Goal: Task Accomplishment & Management: Complete application form

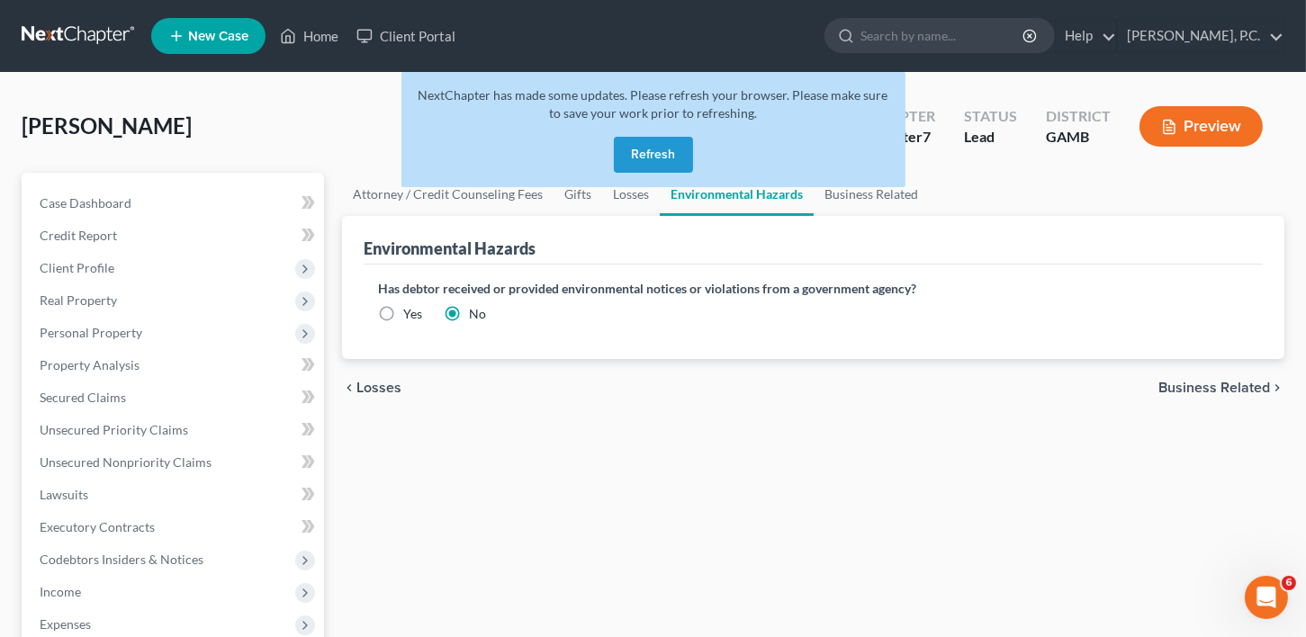
click at [664, 146] on button "Refresh" at bounding box center [653, 155] width 79 height 36
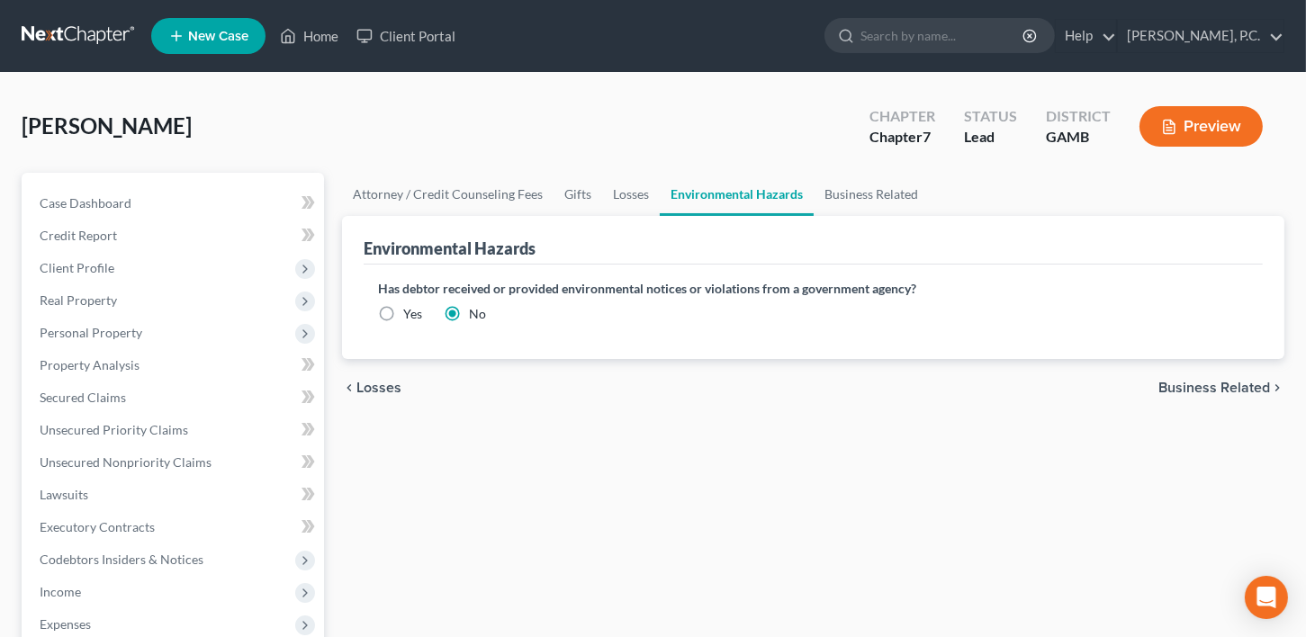
click at [207, 35] on span "New Case" at bounding box center [218, 37] width 60 height 14
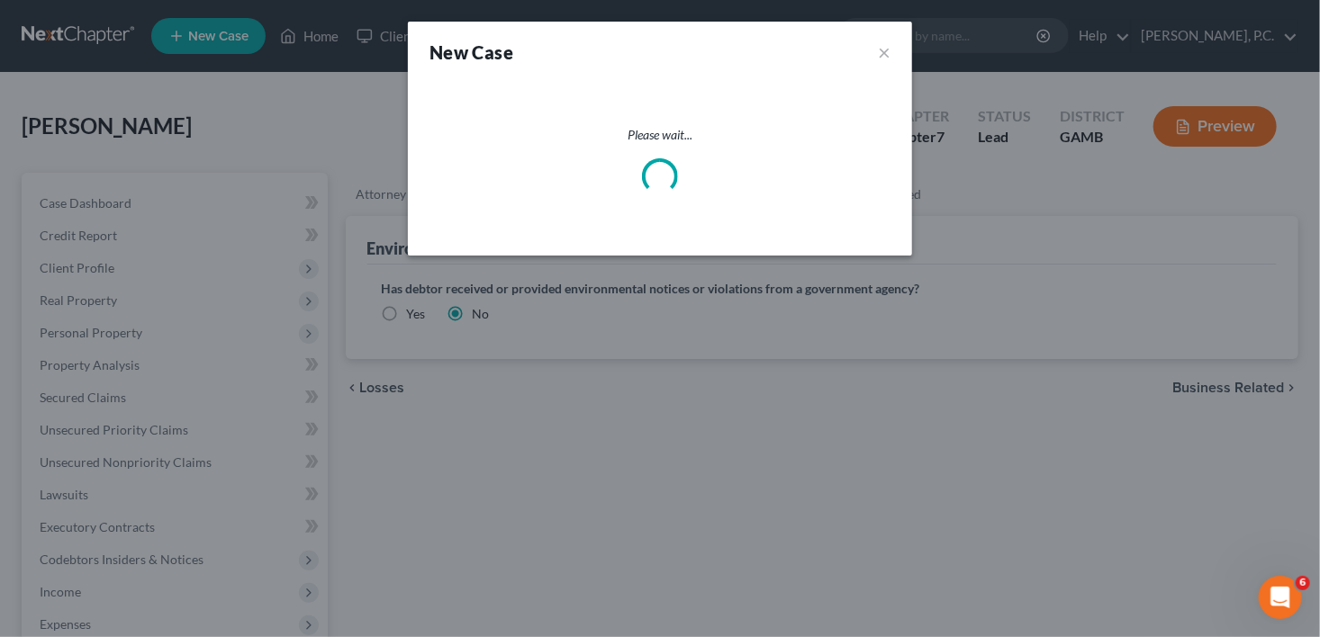
select select "18"
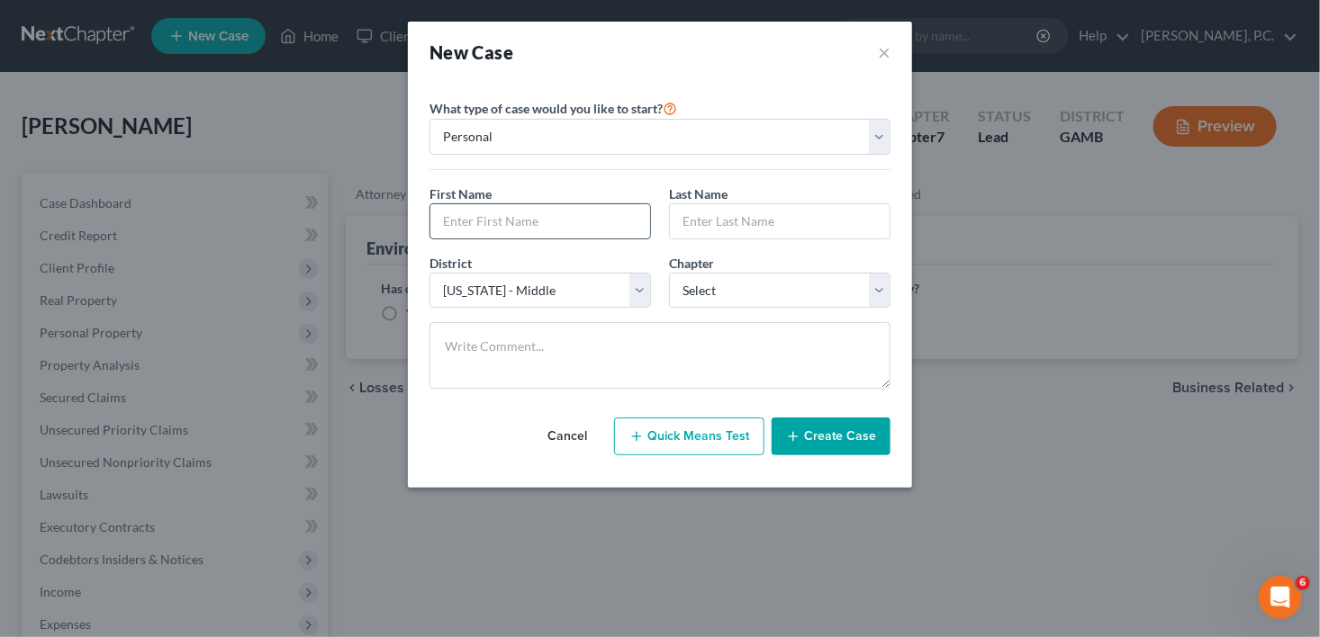
click at [464, 223] on input "text" at bounding box center [540, 221] width 220 height 34
type input "[PERSON_NAME]"
type input "Hammock"
click at [714, 283] on select "Select 7 11 12 13" at bounding box center [779, 291] width 221 height 36
select select "0"
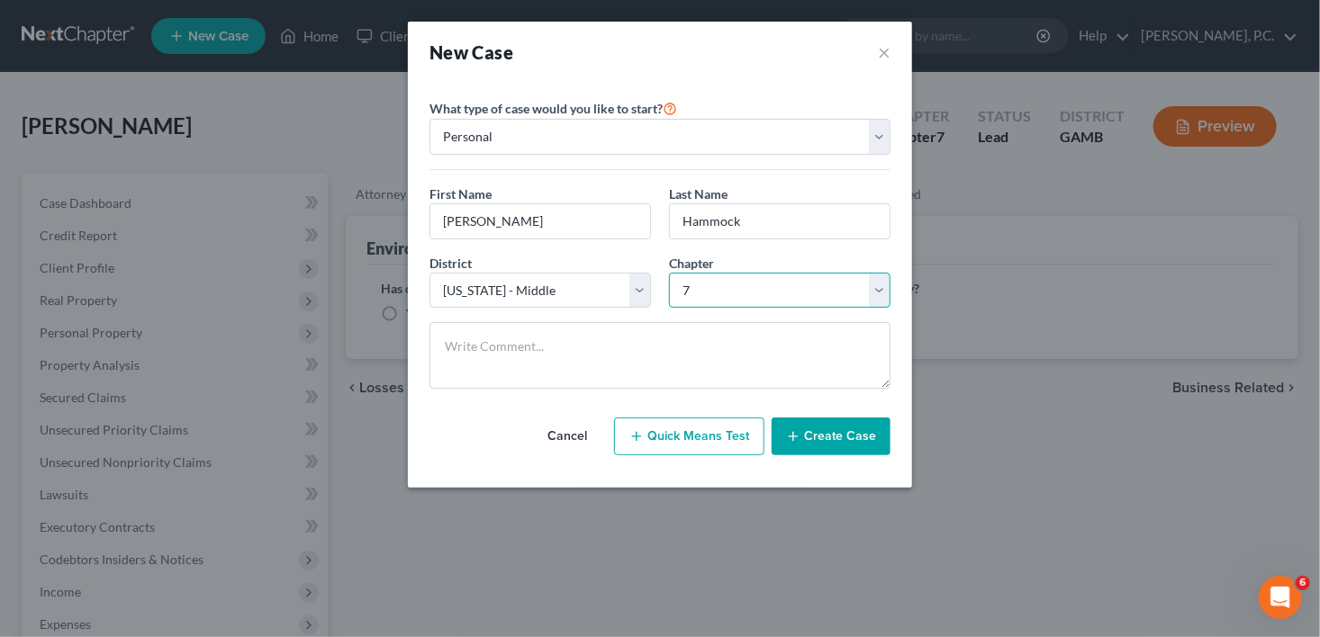
click at [669, 273] on select "Select 7 11 12 13" at bounding box center [779, 291] width 221 height 36
click at [813, 433] on button "Create Case" at bounding box center [831, 437] width 119 height 38
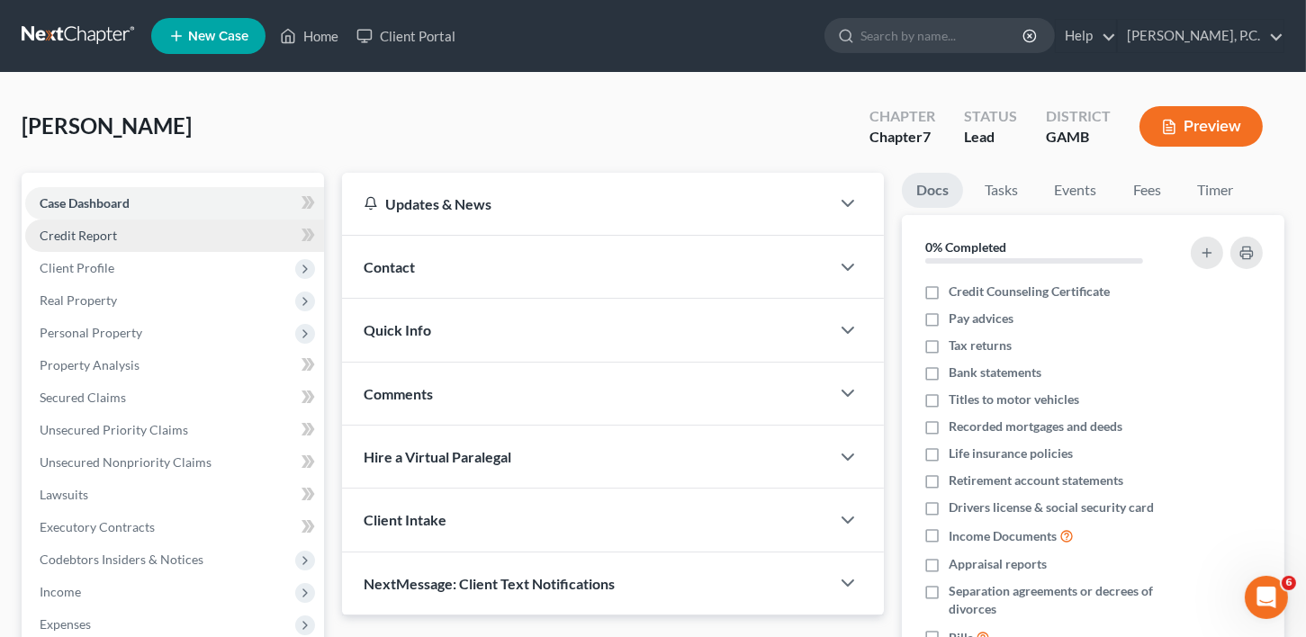
click at [84, 241] on span "Credit Report" at bounding box center [78, 235] width 77 height 15
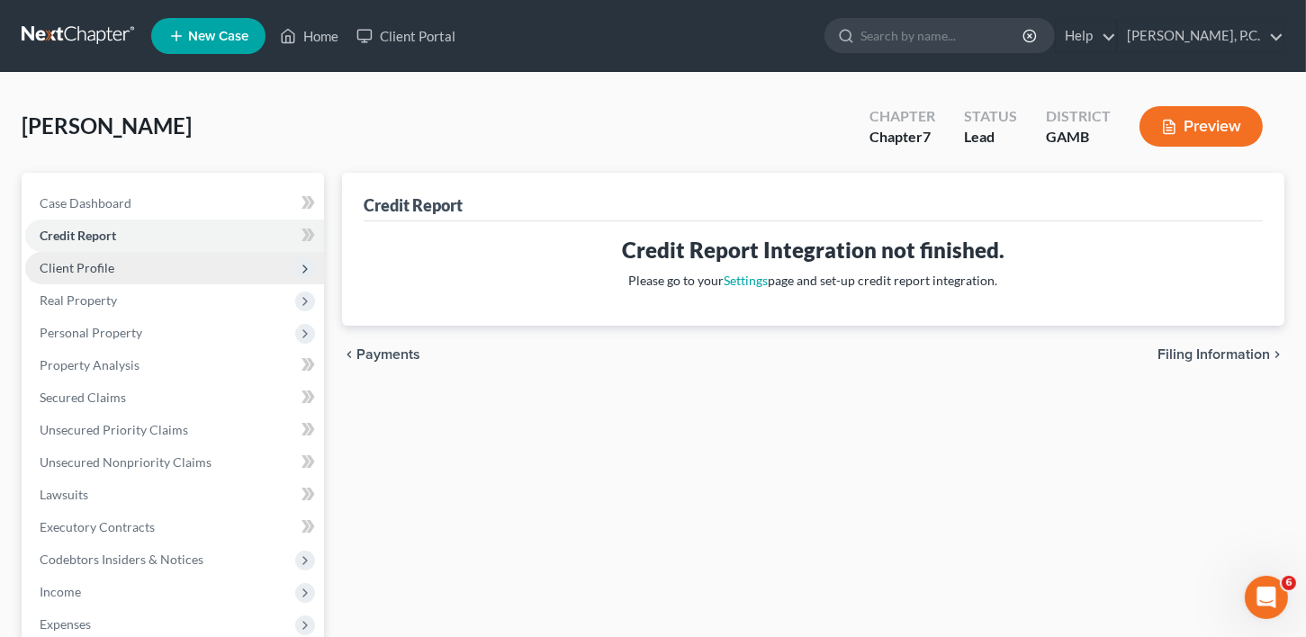
click at [86, 271] on span "Client Profile" at bounding box center [77, 267] width 75 height 15
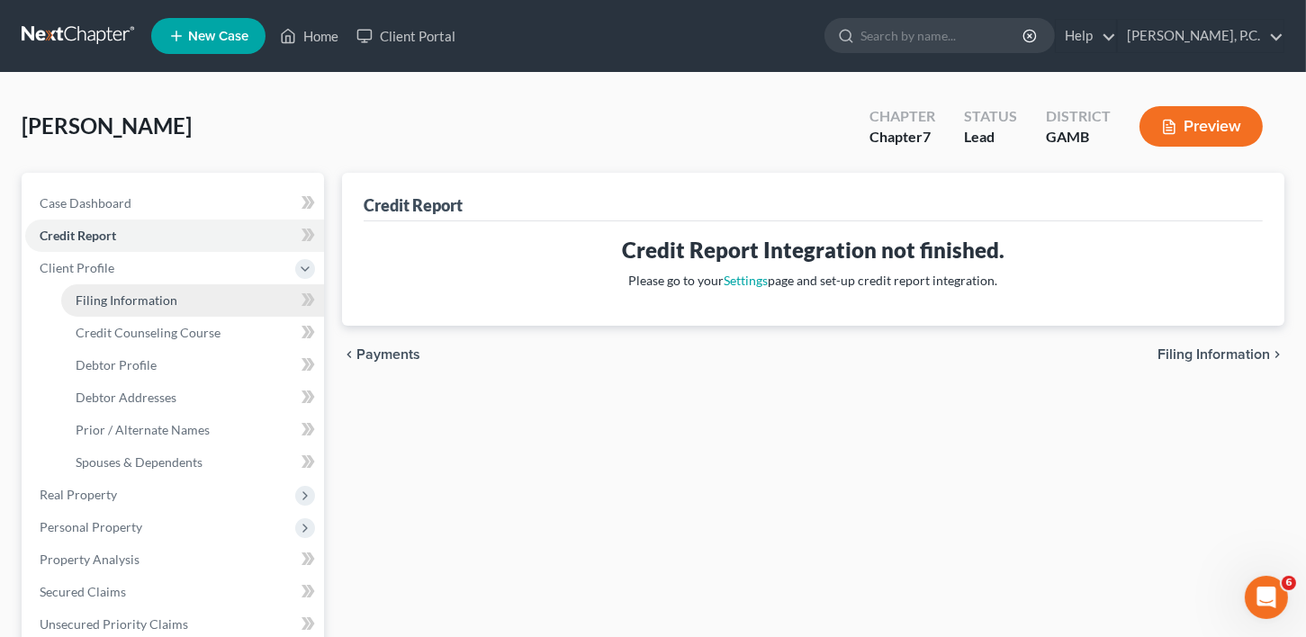
click at [86, 308] on link "Filing Information" at bounding box center [192, 300] width 263 height 32
select select "1"
select select "0"
select select "18"
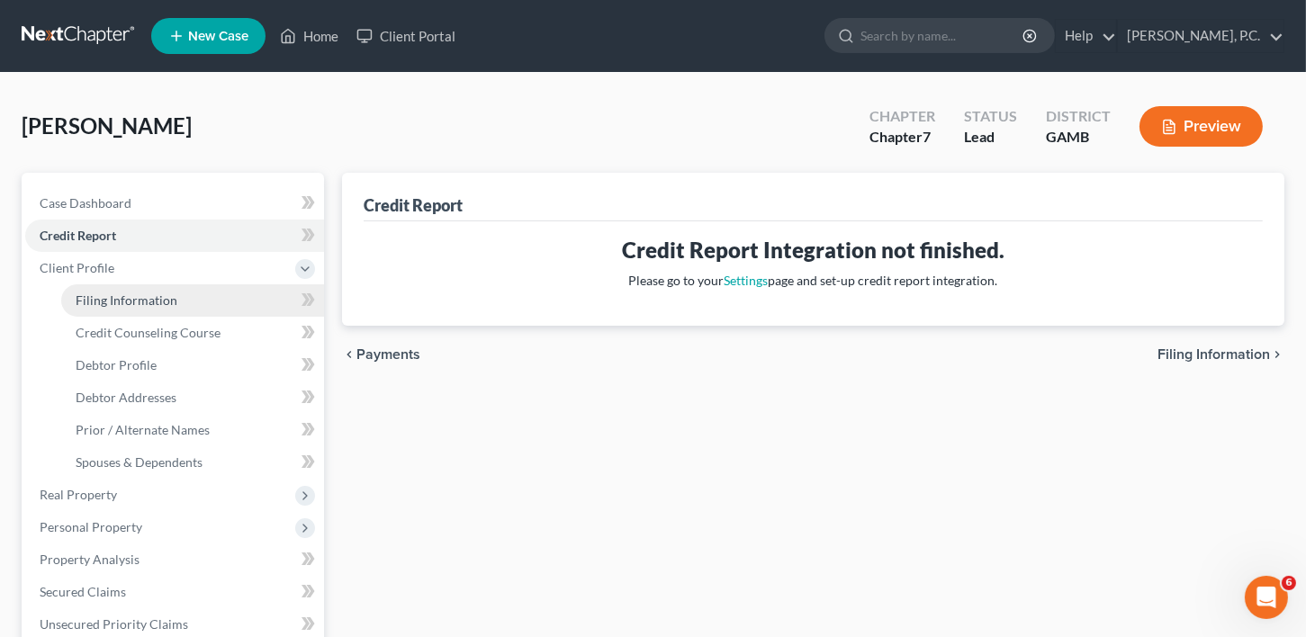
select select "10"
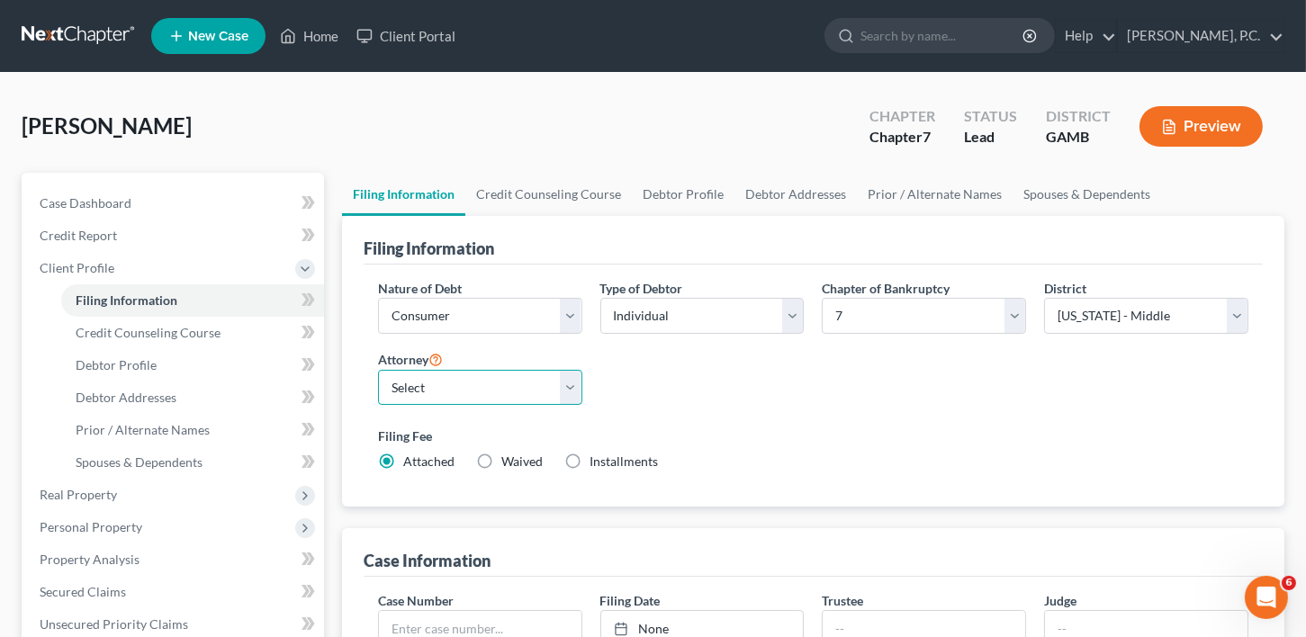
click at [418, 393] on select "Select [PERSON_NAME]" at bounding box center [480, 388] width 204 height 36
select select "0"
click at [378, 370] on select "Select [PERSON_NAME]" at bounding box center [480, 388] width 204 height 36
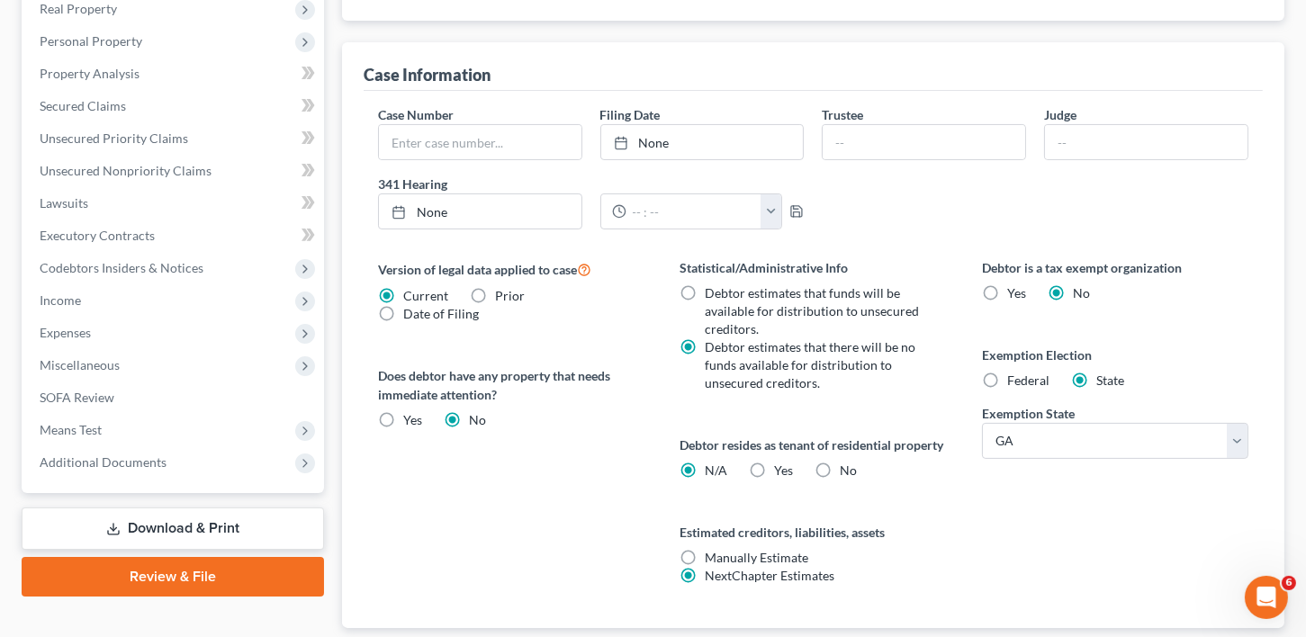
scroll to position [597, 0]
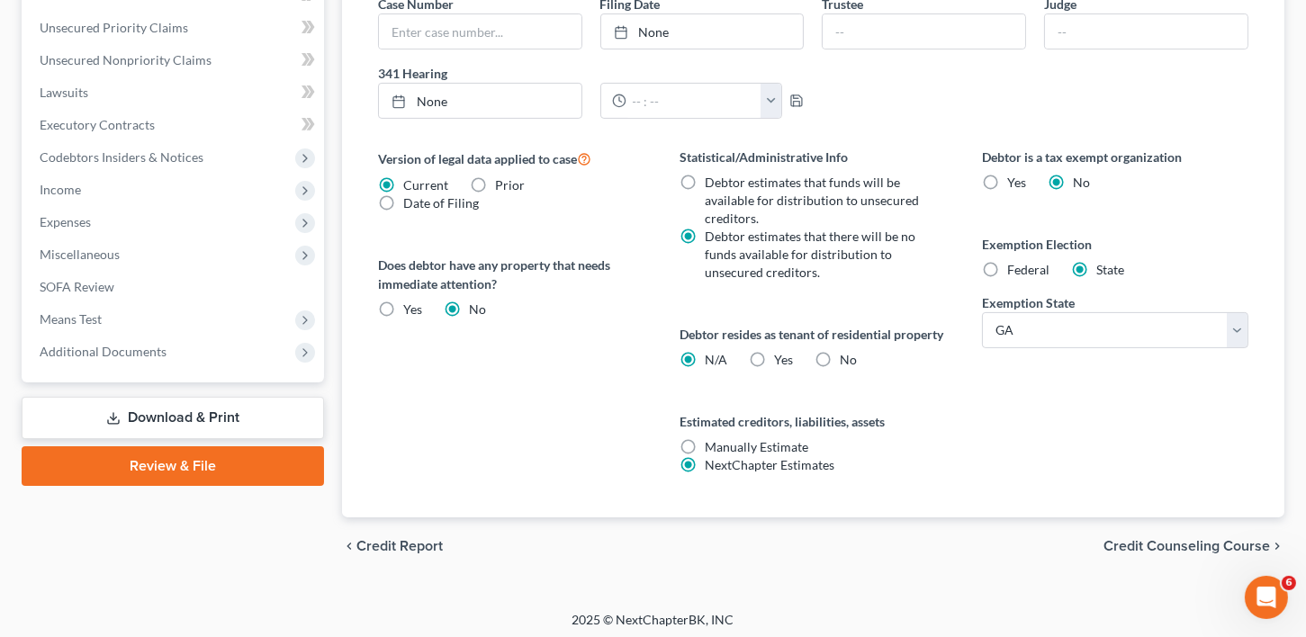
click at [1178, 554] on span "Credit Counseling Course" at bounding box center [1187, 546] width 167 height 14
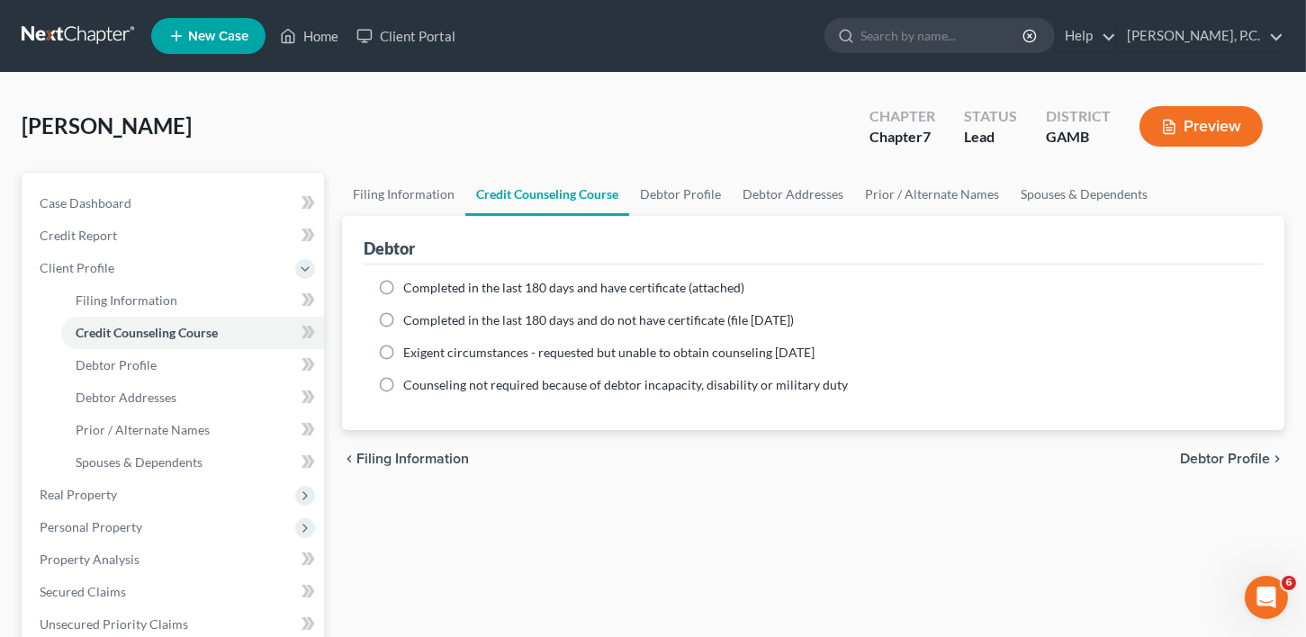
click at [403, 319] on label "Completed in the last 180 days and do not have certificate (file [DATE])" at bounding box center [598, 320] width 391 height 18
click at [411, 319] on input "Completed in the last 180 days and do not have certificate (file [DATE])" at bounding box center [417, 317] width 12 height 12
radio input "true"
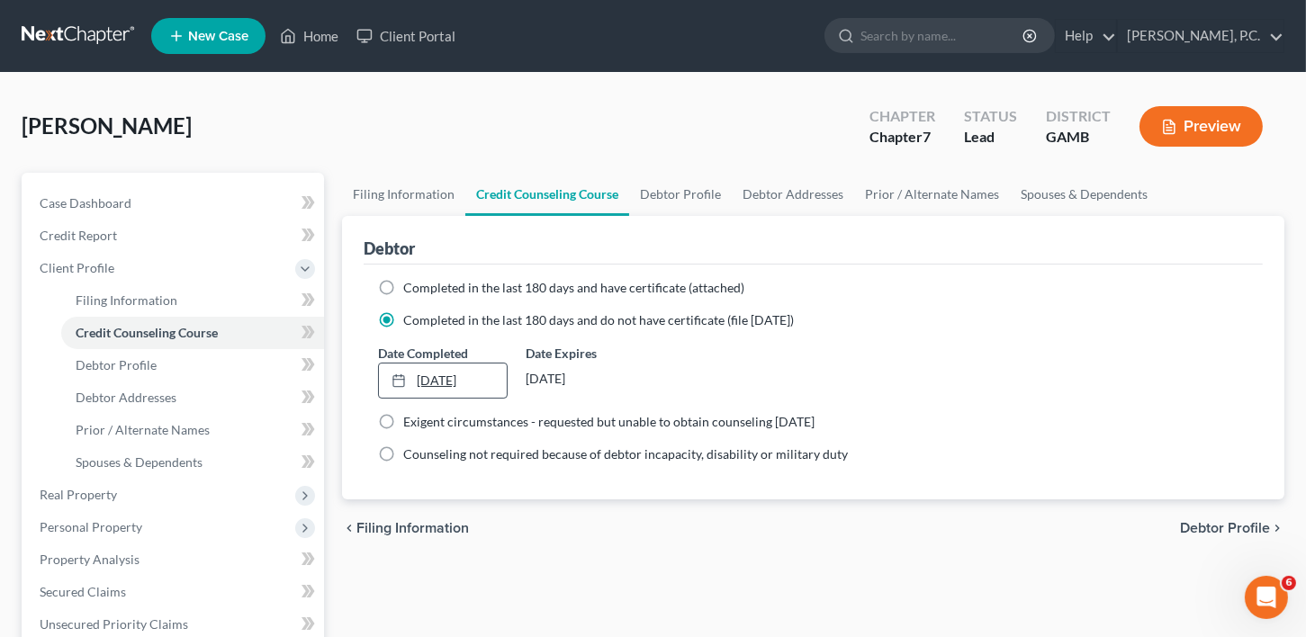
type input "[DATE]"
click at [423, 380] on link "[DATE]" at bounding box center [443, 381] width 129 height 34
click at [1251, 528] on span "Debtor Profile" at bounding box center [1225, 528] width 90 height 14
select select "0"
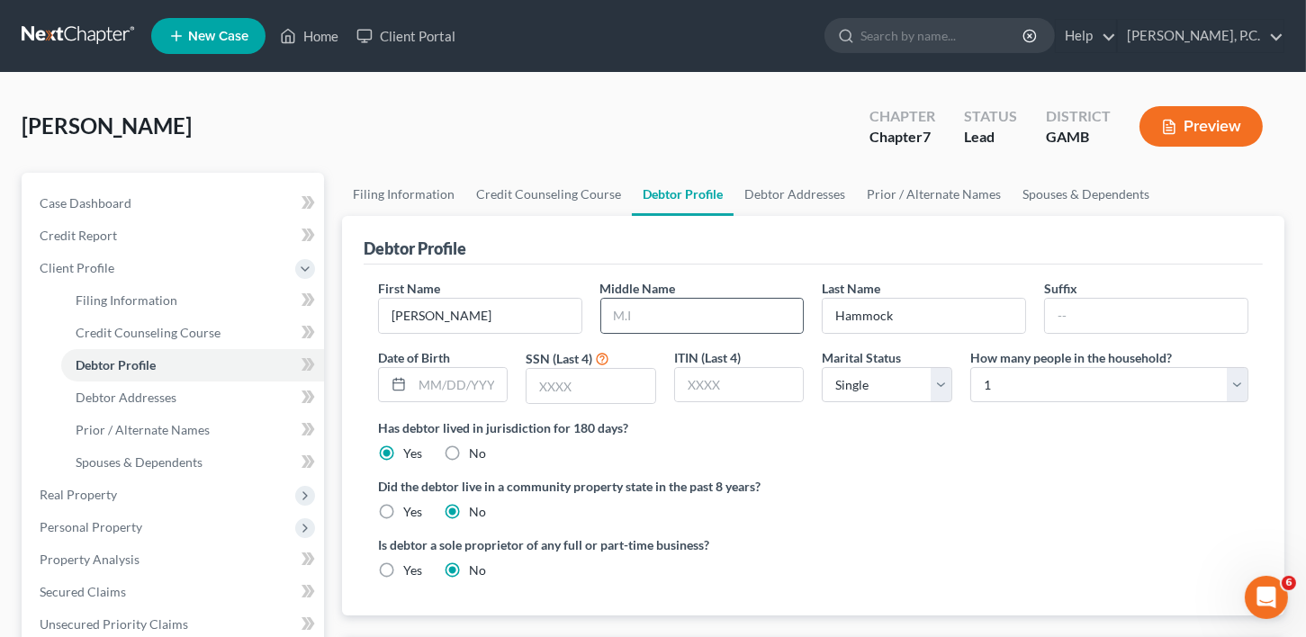
click at [654, 330] on div at bounding box center [702, 316] width 204 height 36
click at [650, 306] on input "text" at bounding box center [702, 316] width 203 height 34
click at [139, 366] on span "Debtor Profile" at bounding box center [116, 364] width 80 height 15
click at [664, 311] on input "text" at bounding box center [702, 316] width 203 height 34
type input "Mealinda"
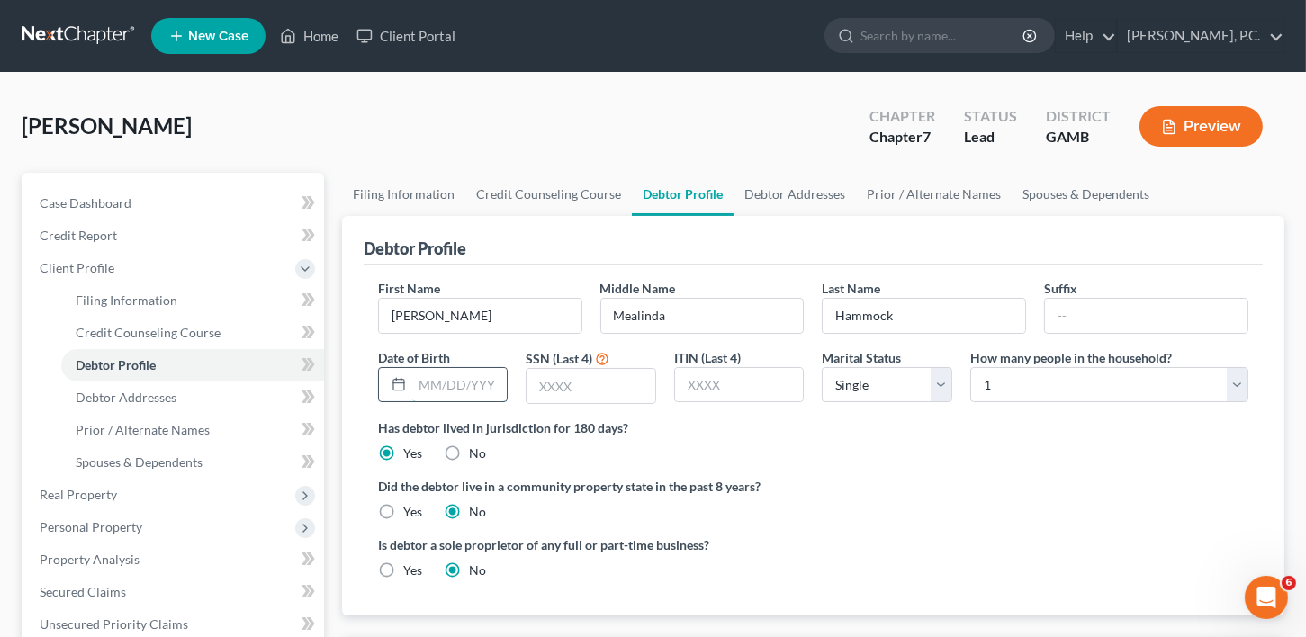
click at [465, 399] on input "text" at bounding box center [459, 385] width 95 height 34
type input "[DATE]"
drag, startPoint x: 531, startPoint y: 403, endPoint x: 547, endPoint y: 385, distance: 24.2
click at [532, 403] on div "First Name [PERSON_NAME] Middle Name Mealinda Last Name [PERSON_NAME] Date of B…" at bounding box center [813, 349] width 889 height 140
click at [559, 375] on input "text" at bounding box center [591, 386] width 129 height 34
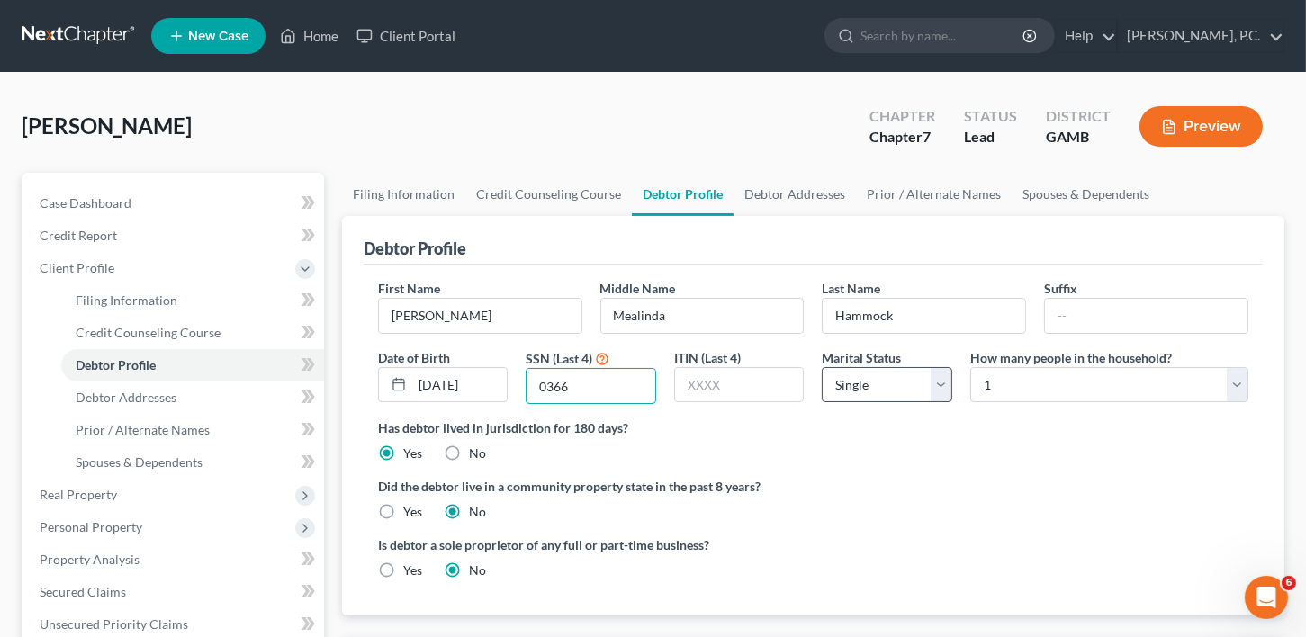
type input "0366"
click at [891, 392] on select "Select Single Married Separated Divorced Widowed" at bounding box center [887, 385] width 131 height 36
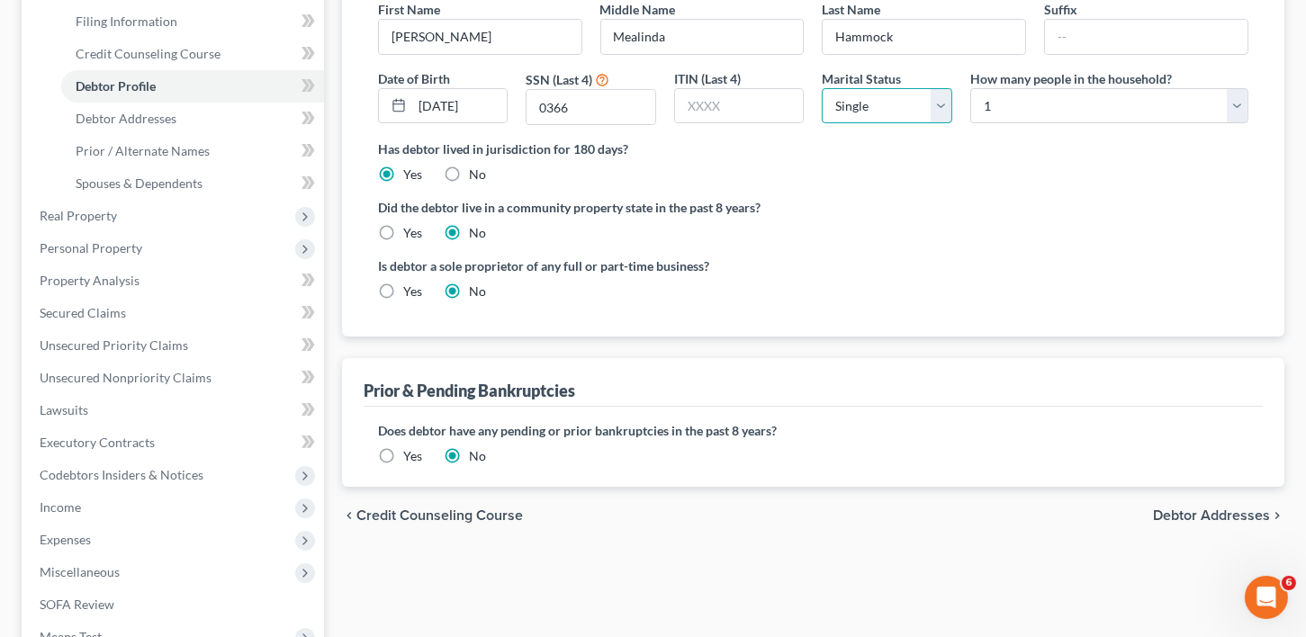
scroll to position [294, 0]
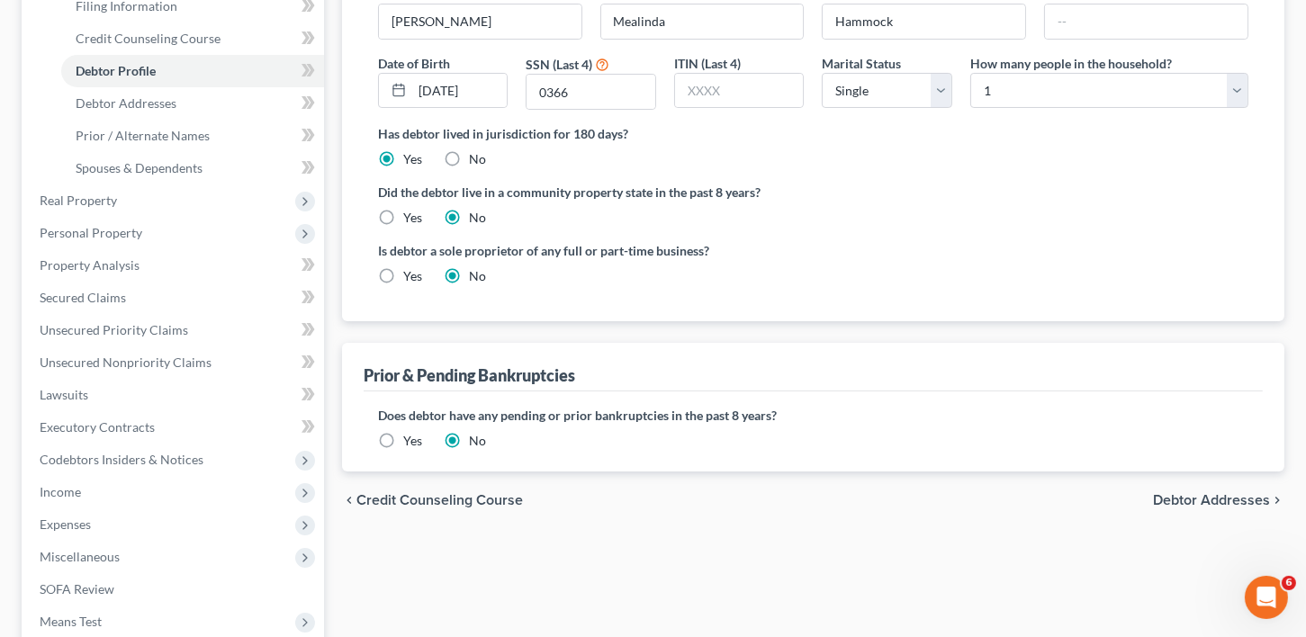
click at [403, 438] on label "Yes" at bounding box center [412, 441] width 19 height 18
click at [411, 438] on input "Yes" at bounding box center [417, 438] width 12 height 12
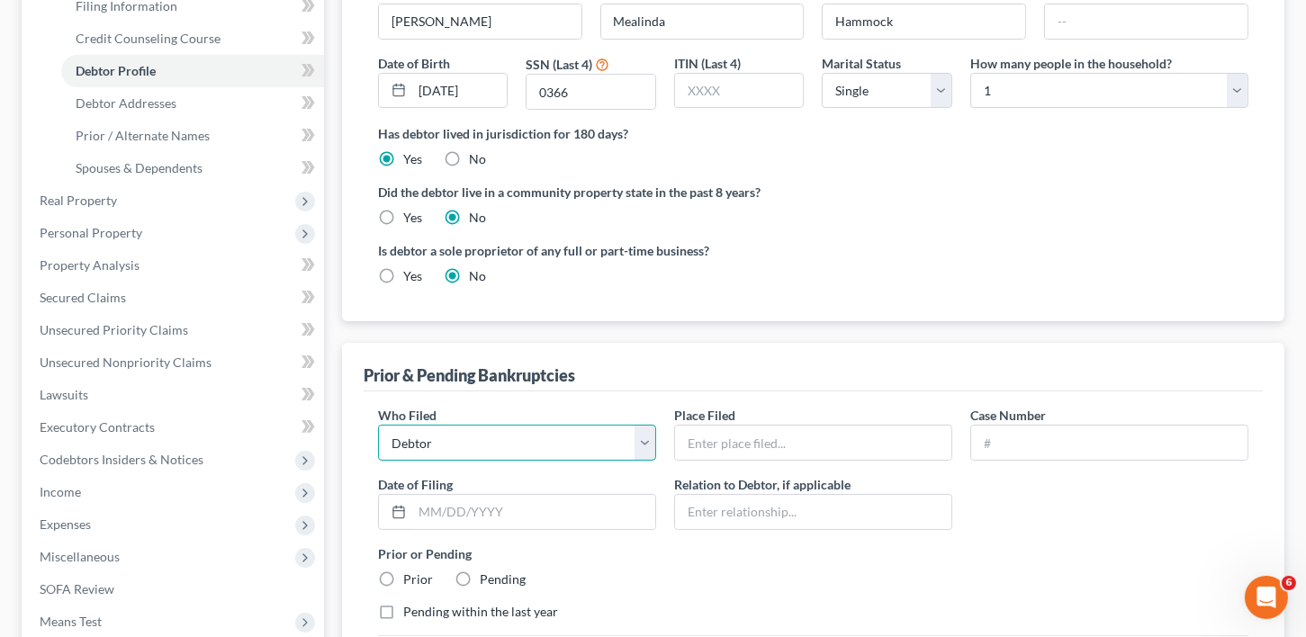
click at [552, 454] on select "Debtor Other" at bounding box center [517, 443] width 278 height 36
click at [734, 439] on input "text" at bounding box center [813, 443] width 276 height 34
type input "Middle District of [US_STATE]- [GEOGRAPHIC_DATA]"
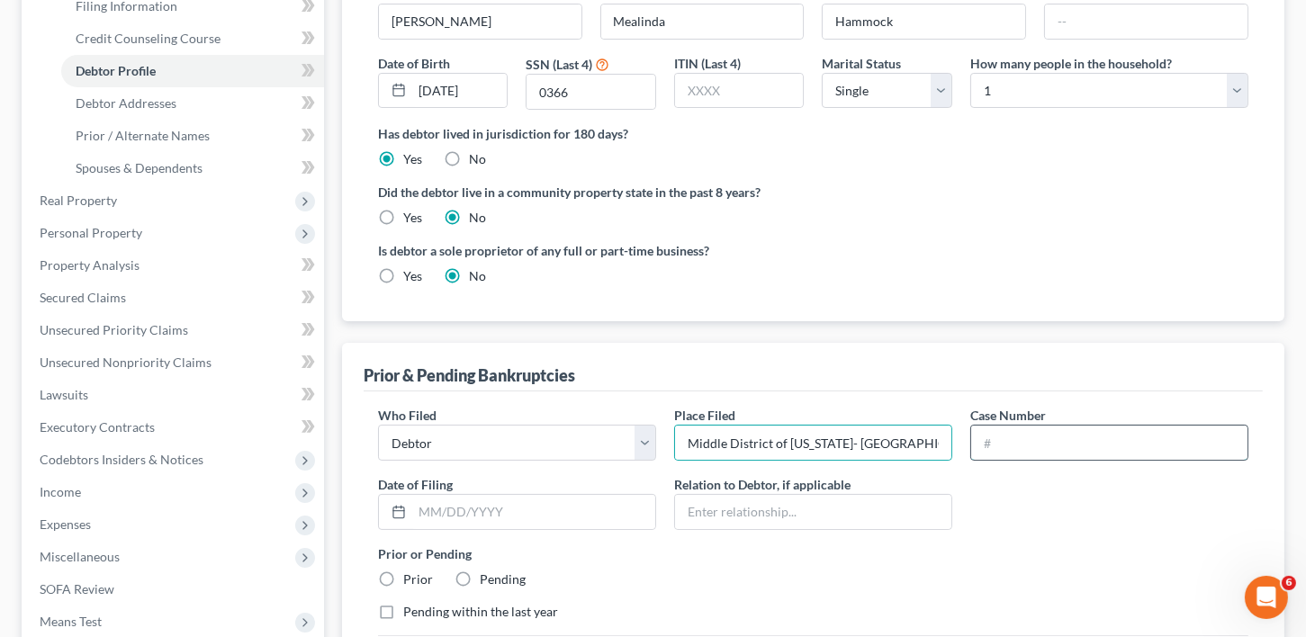
click at [1019, 429] on input "text" at bounding box center [1109, 443] width 276 height 34
type input "23-50794-RMM"
click at [522, 519] on input "text" at bounding box center [533, 512] width 243 height 34
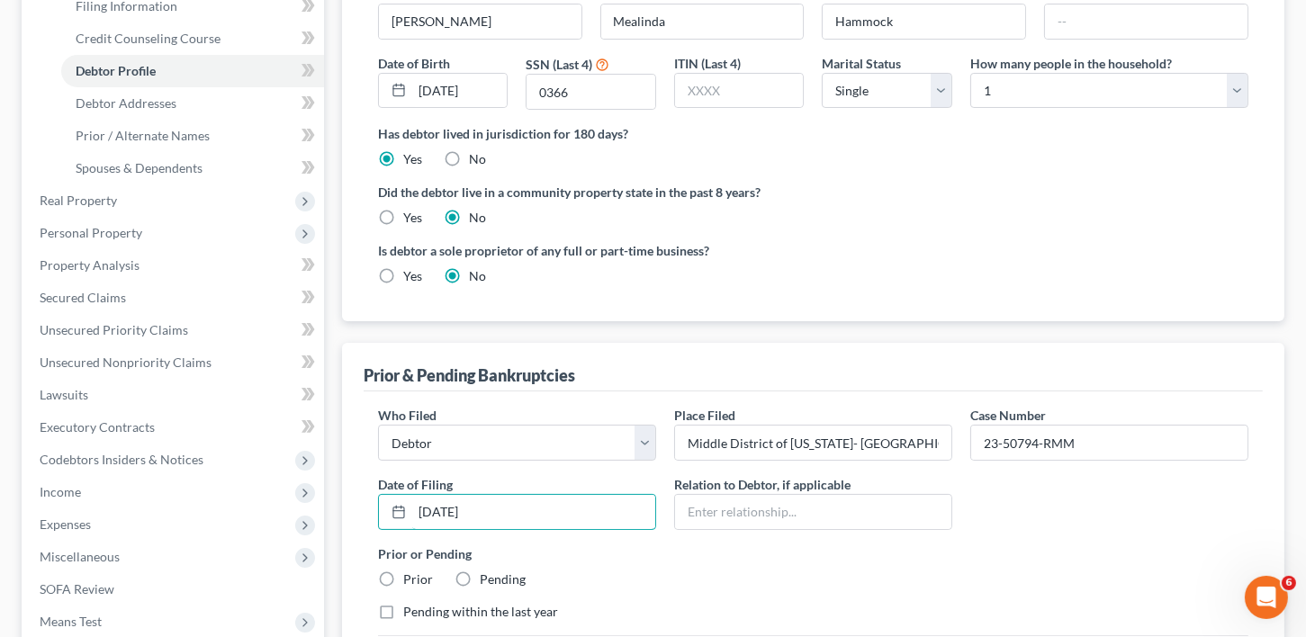
type input "[DATE]"
click at [403, 607] on label "Pending within the last year" at bounding box center [480, 612] width 155 height 18
click at [411, 607] on input "Pending within the last year" at bounding box center [417, 609] width 12 height 12
checkbox input "true"
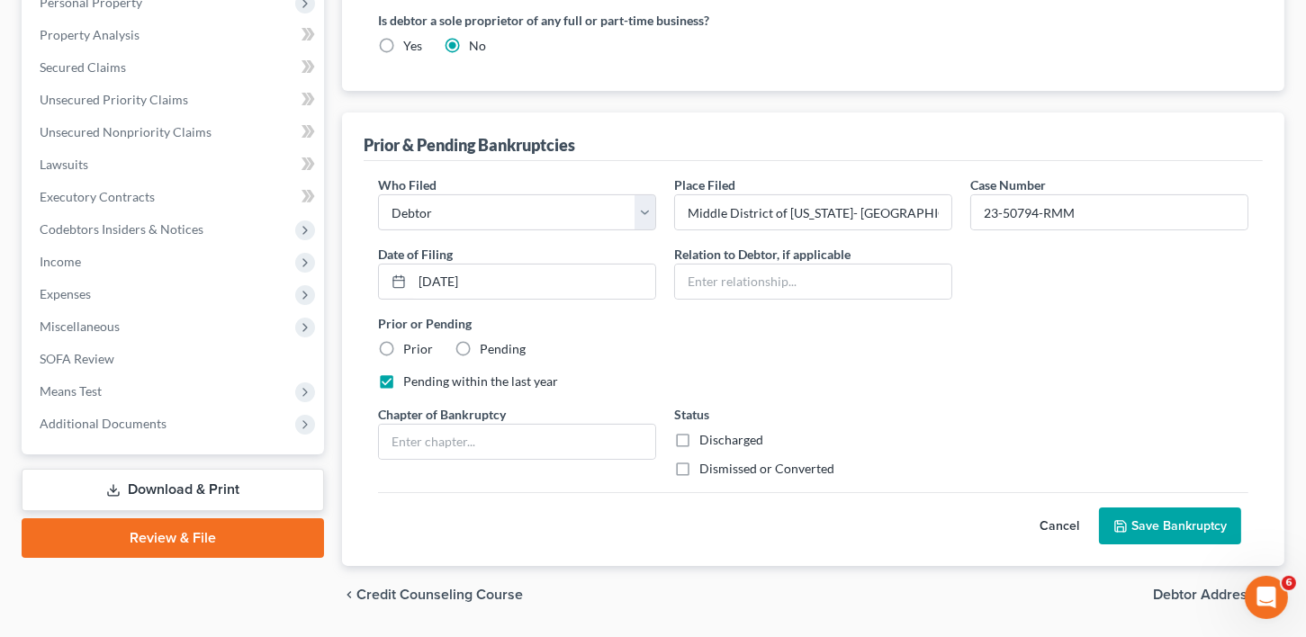
scroll to position [577, 0]
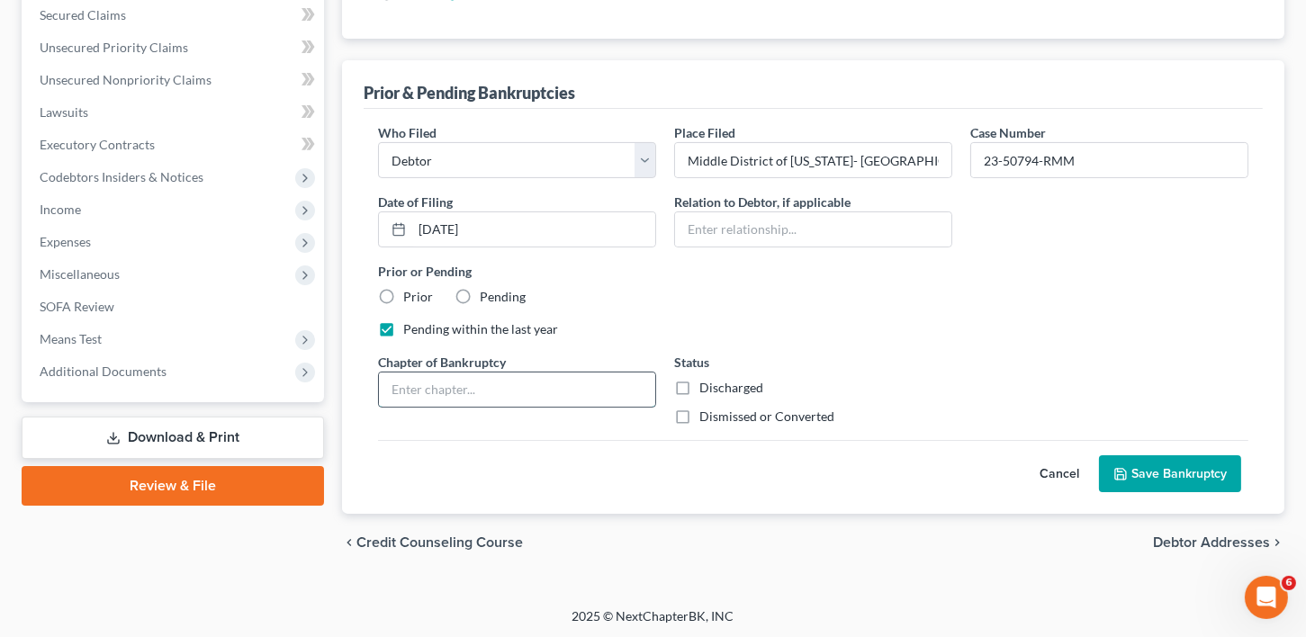
click at [423, 386] on input "text" at bounding box center [517, 390] width 276 height 34
type input "13"
click at [700, 409] on label "Dismissed or Converted" at bounding box center [767, 417] width 135 height 18
click at [707, 409] on input "Dismissed or Converted" at bounding box center [713, 414] width 12 height 12
checkbox input "true"
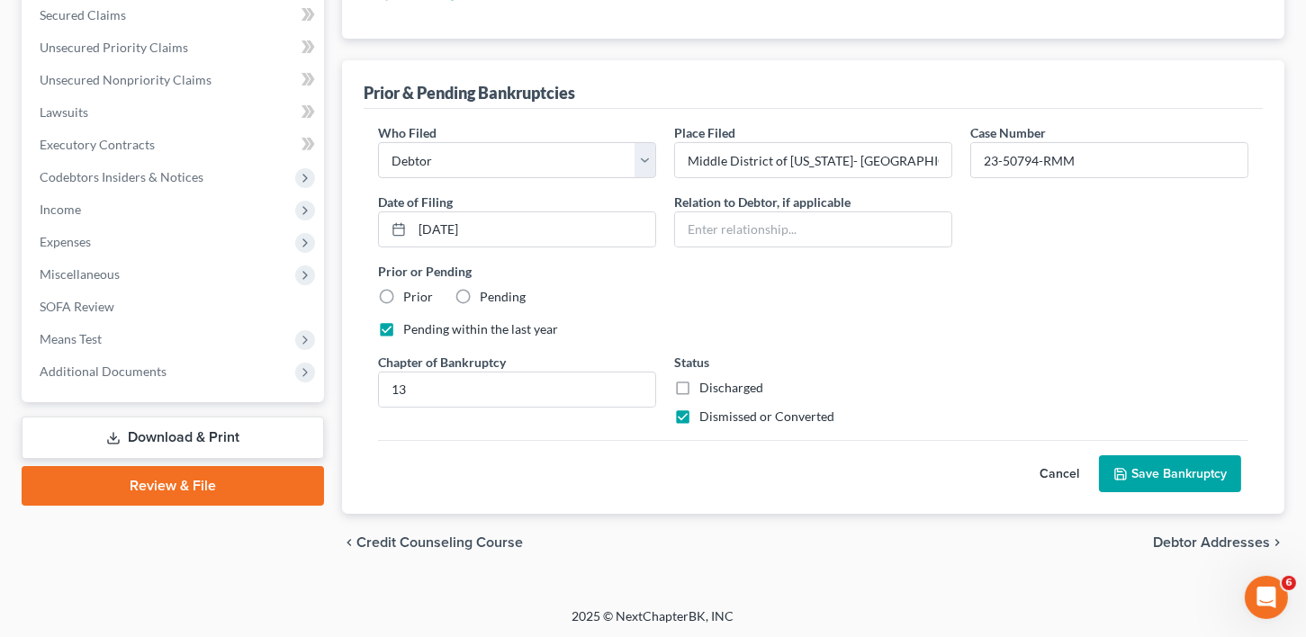
click at [1107, 456] on button "Save Bankruptcy" at bounding box center [1170, 475] width 142 height 38
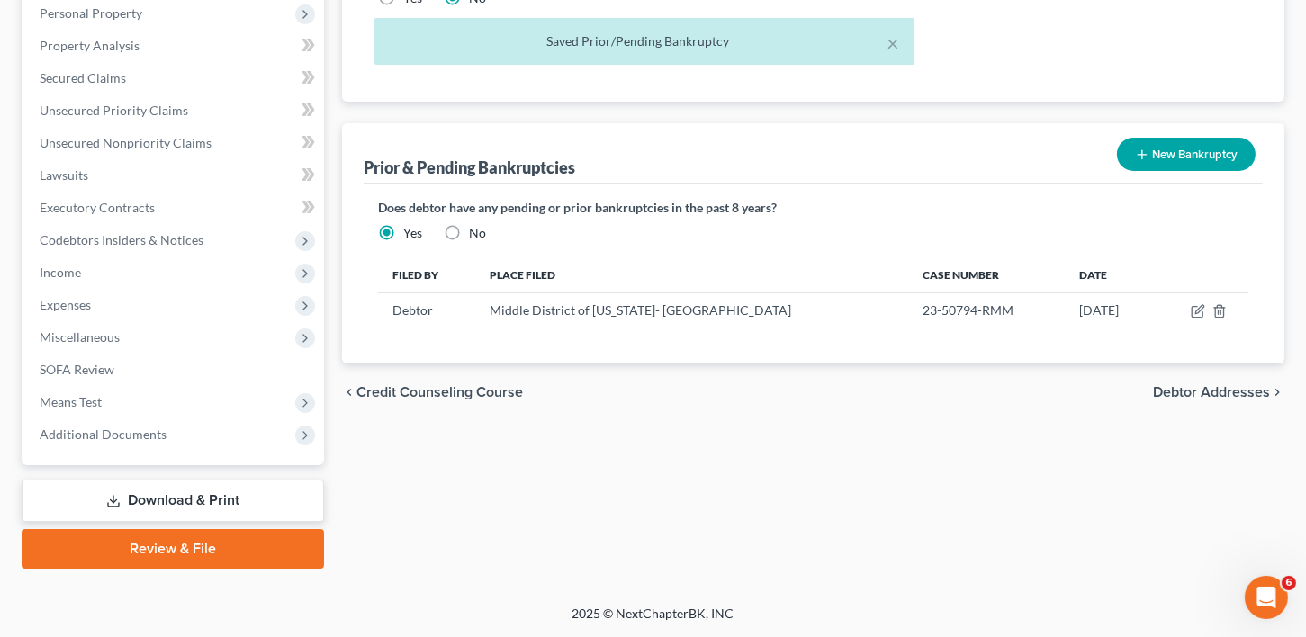
scroll to position [511, 0]
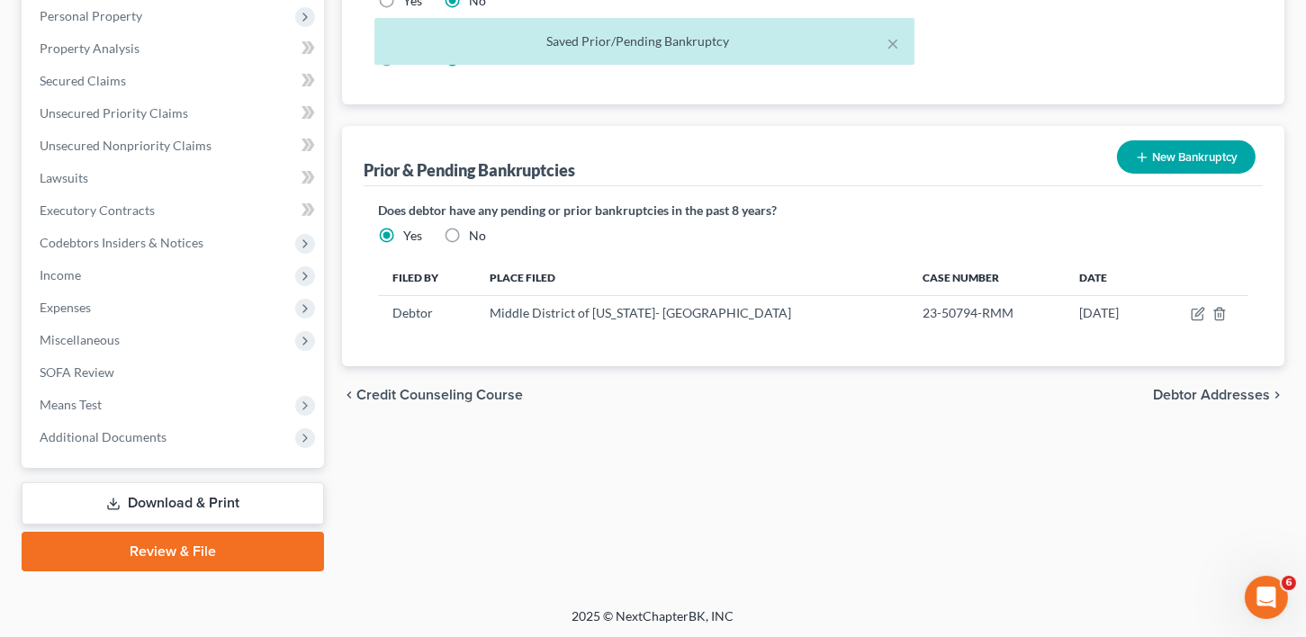
click at [1254, 394] on span "Debtor Addresses" at bounding box center [1211, 395] width 117 height 14
select select "0"
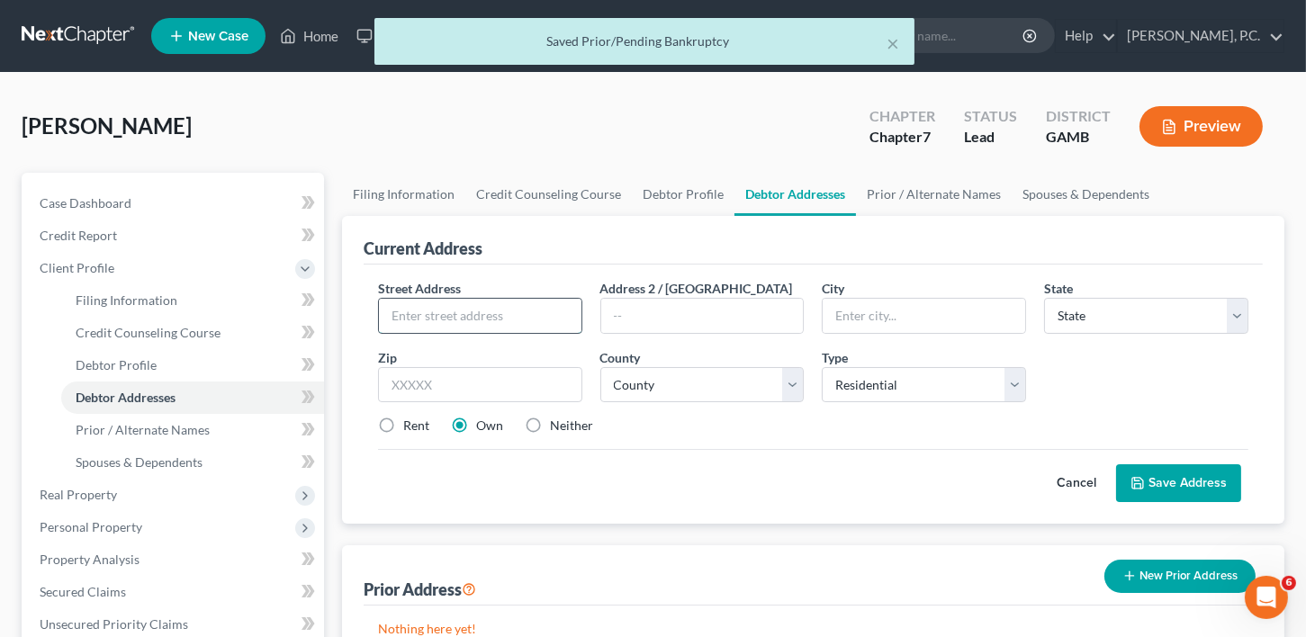
click at [429, 316] on input "text" at bounding box center [480, 316] width 203 height 34
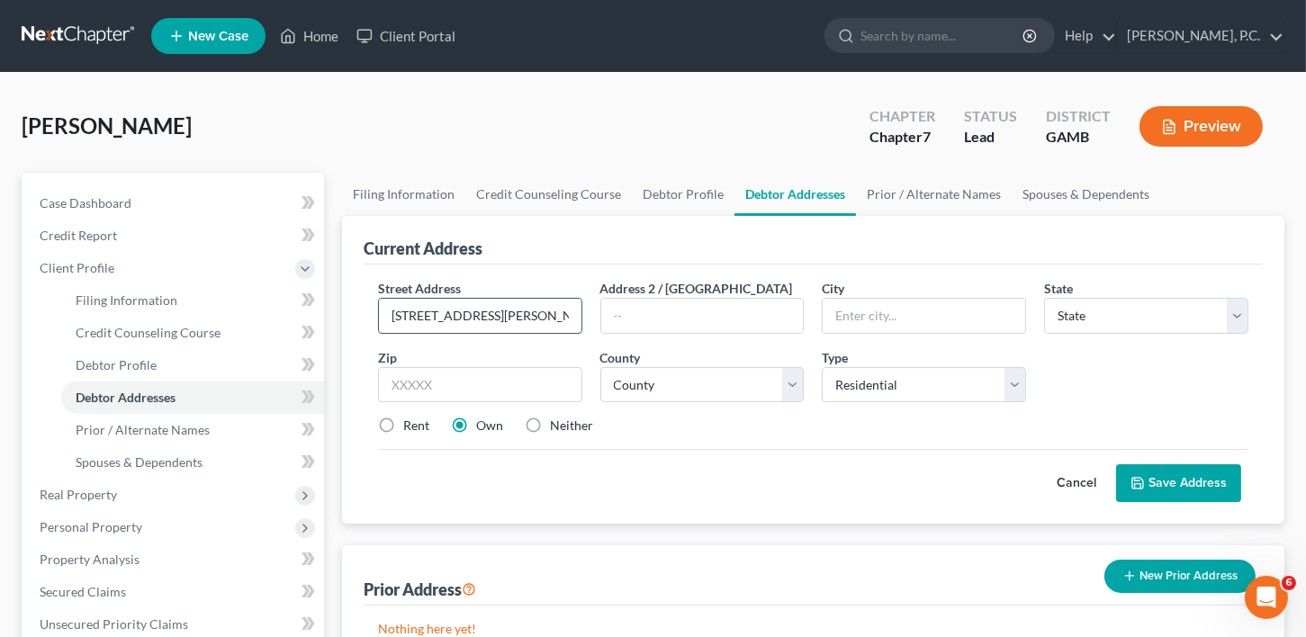
type input "[STREET_ADDRESS][PERSON_NAME]"
type input "Apt. 81"
click at [923, 311] on input "text" at bounding box center [924, 316] width 203 height 34
type input "[PERSON_NAME] [PERSON_NAME]"
select select "10"
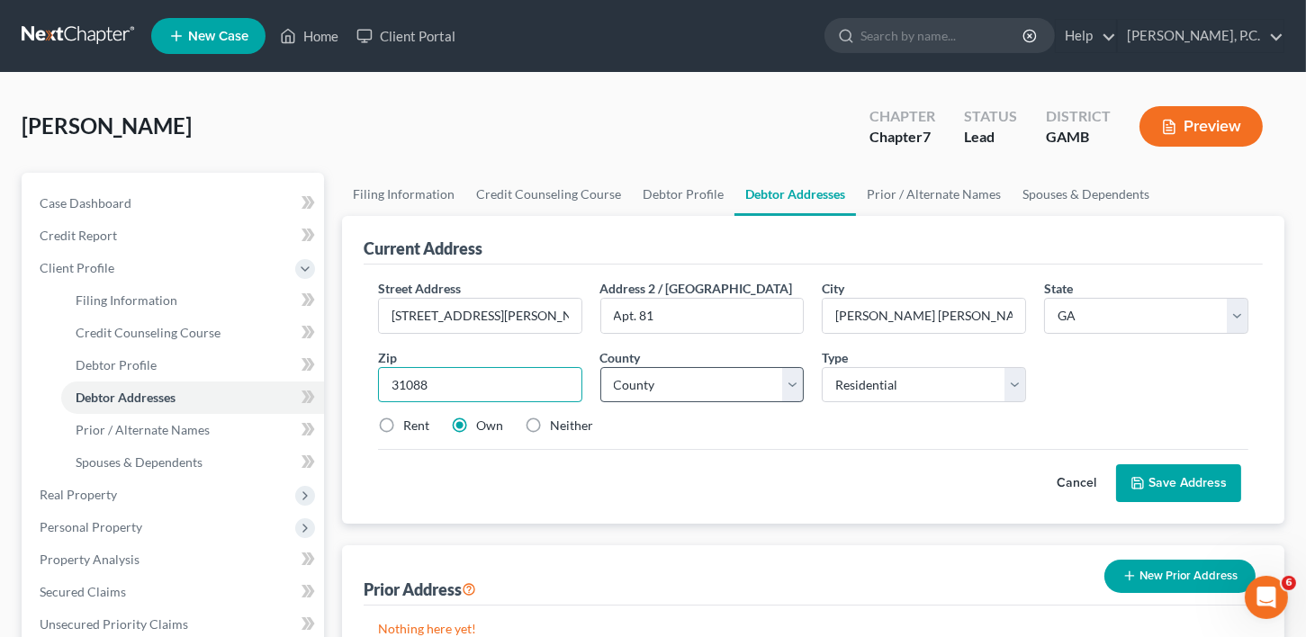
type input "31088"
click at [661, 381] on select "County [GEOGRAPHIC_DATA] [GEOGRAPHIC_DATA] [GEOGRAPHIC_DATA] [GEOGRAPHIC_DATA] …" at bounding box center [702, 385] width 204 height 36
select select "75"
click at [403, 420] on label "Rent" at bounding box center [416, 426] width 26 height 18
click at [411, 420] on input "Rent" at bounding box center [417, 423] width 12 height 12
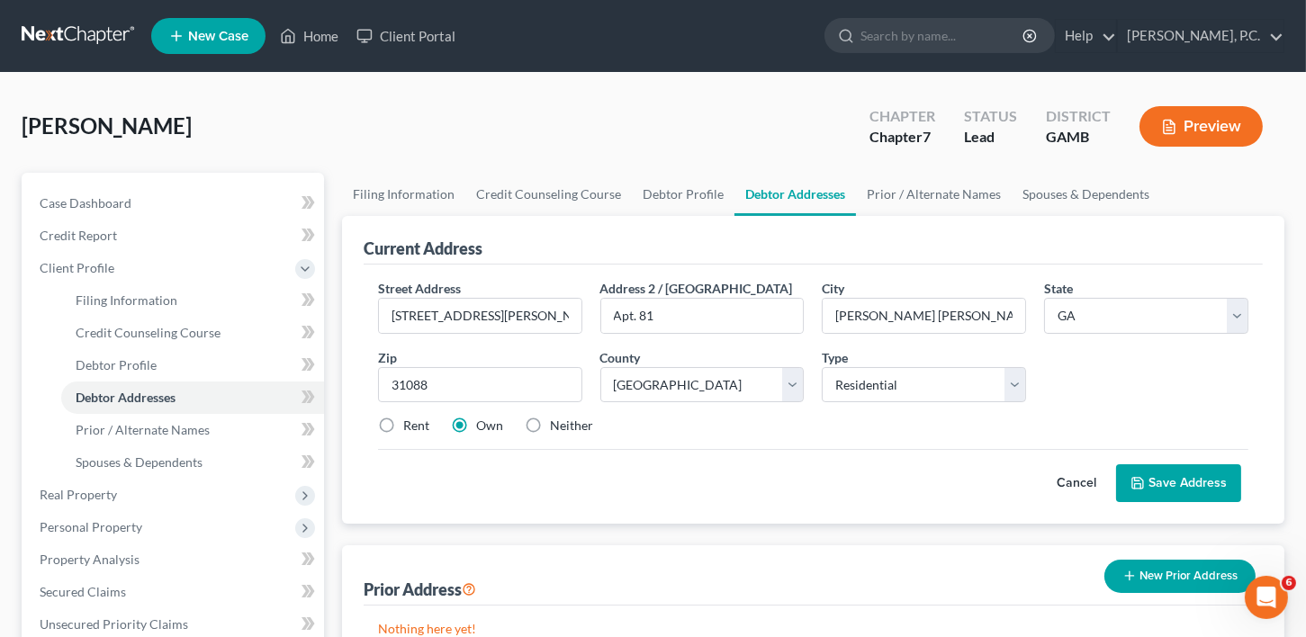
radio input "true"
click at [1190, 473] on button "Save Address" at bounding box center [1178, 484] width 125 height 38
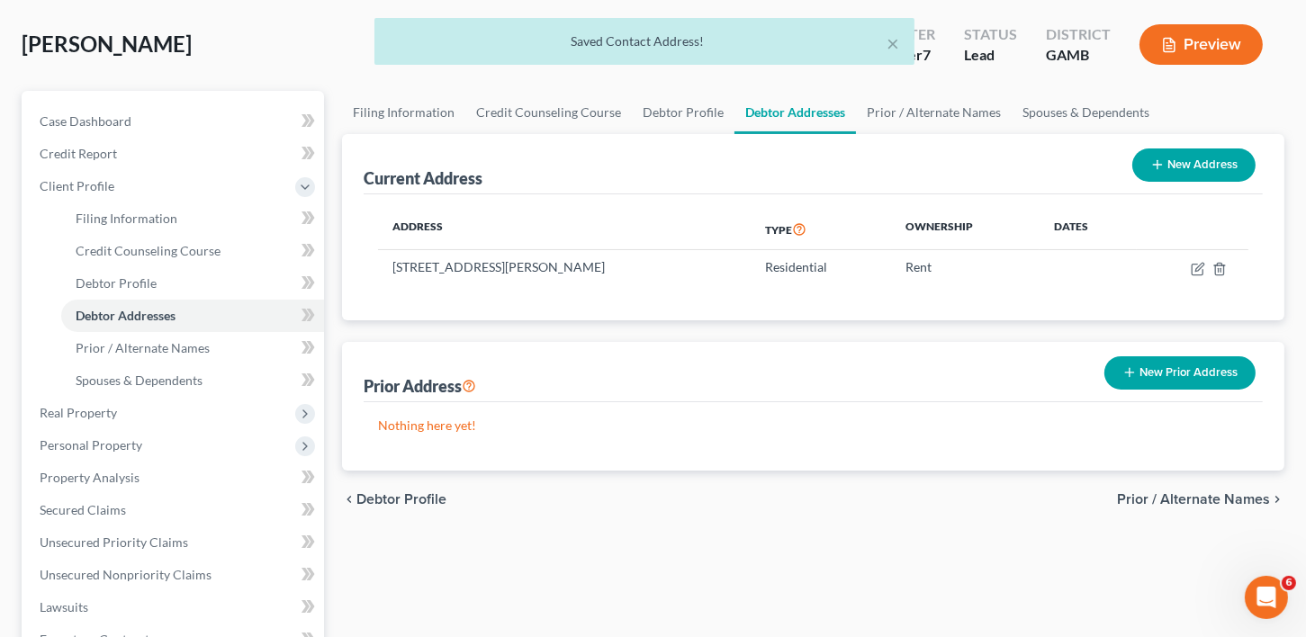
scroll to position [93, 0]
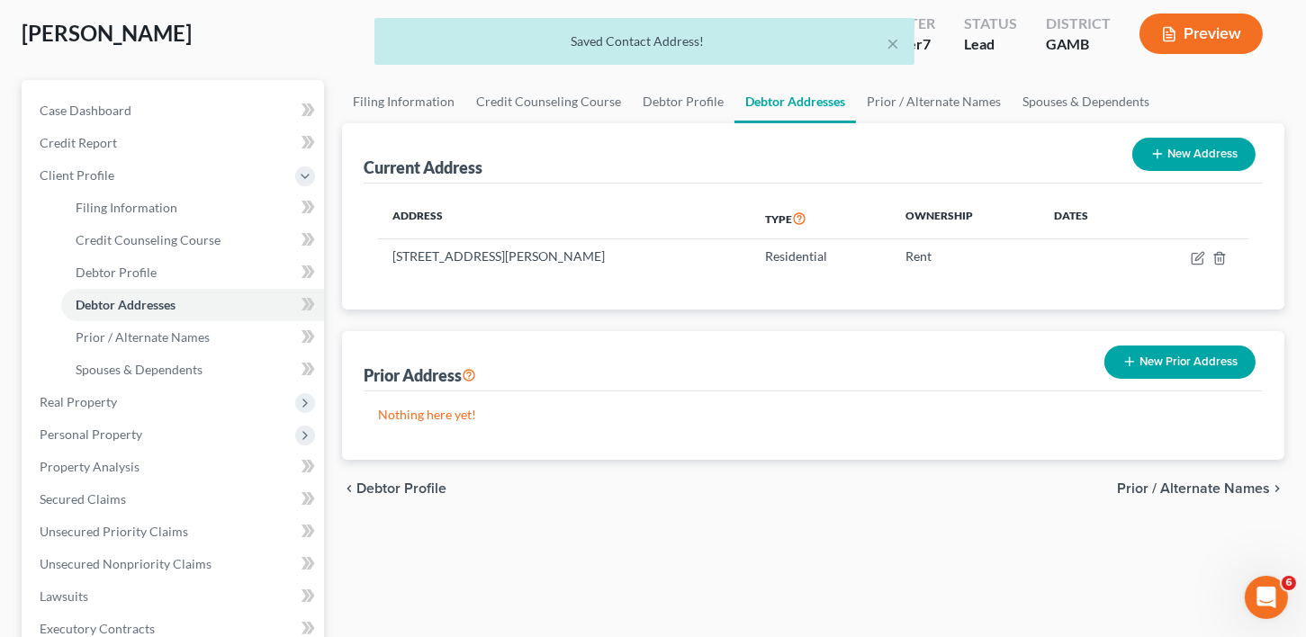
click at [1171, 369] on button "New Prior Address" at bounding box center [1180, 362] width 151 height 33
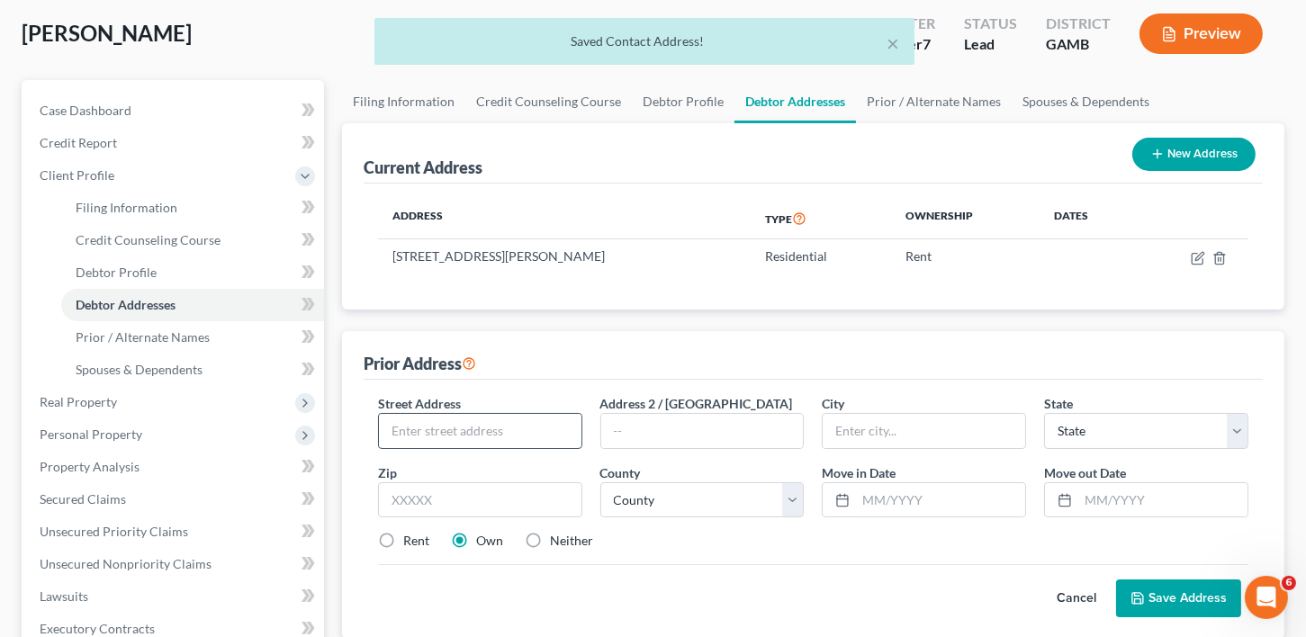
click at [420, 418] on input "text" at bounding box center [480, 431] width 203 height 34
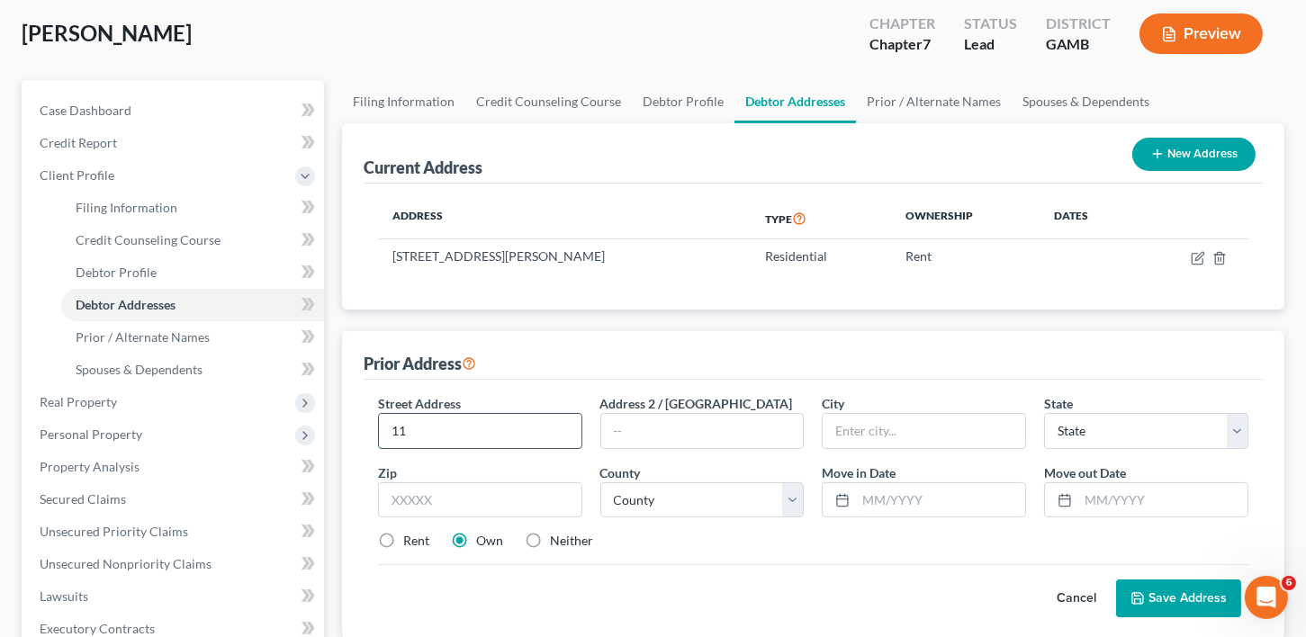
type input "1"
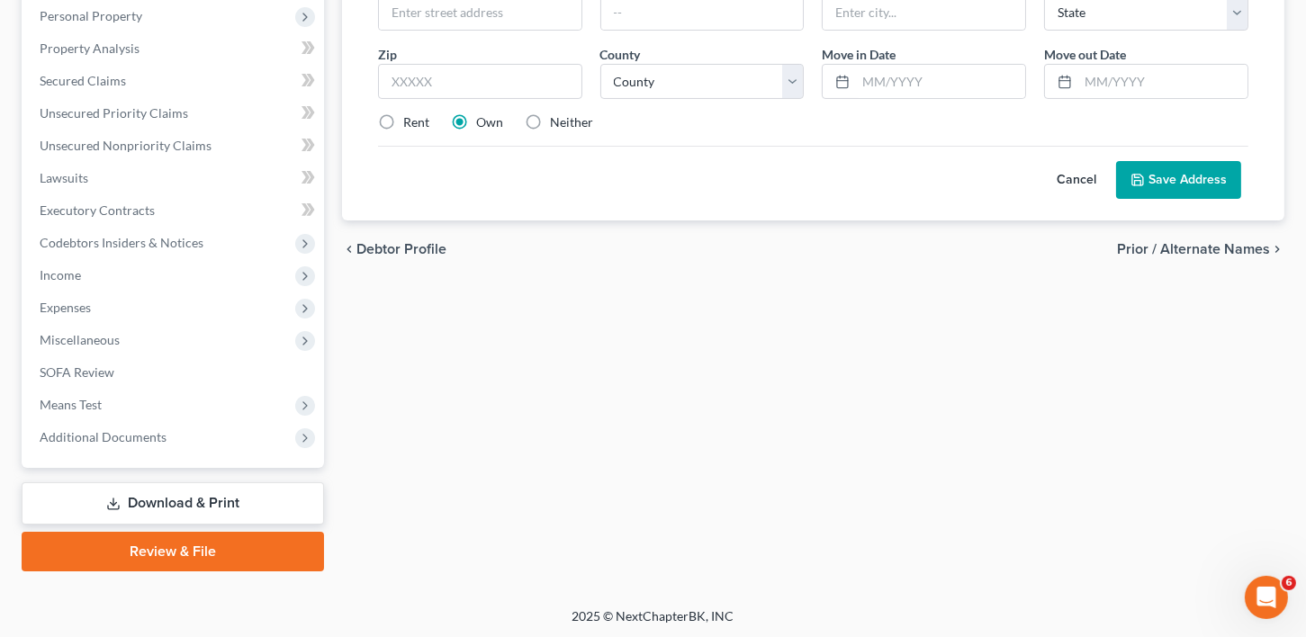
click at [1070, 176] on button "Cancel" at bounding box center [1076, 180] width 79 height 36
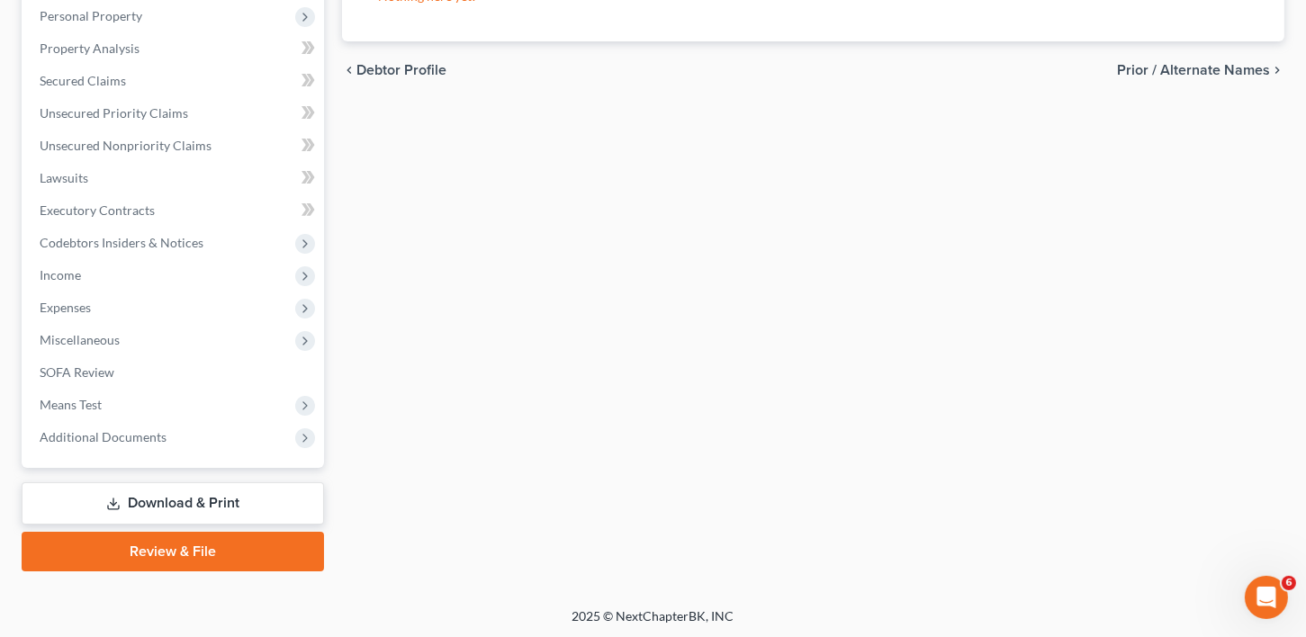
click at [1164, 64] on span "Prior / Alternate Names" at bounding box center [1193, 70] width 153 height 14
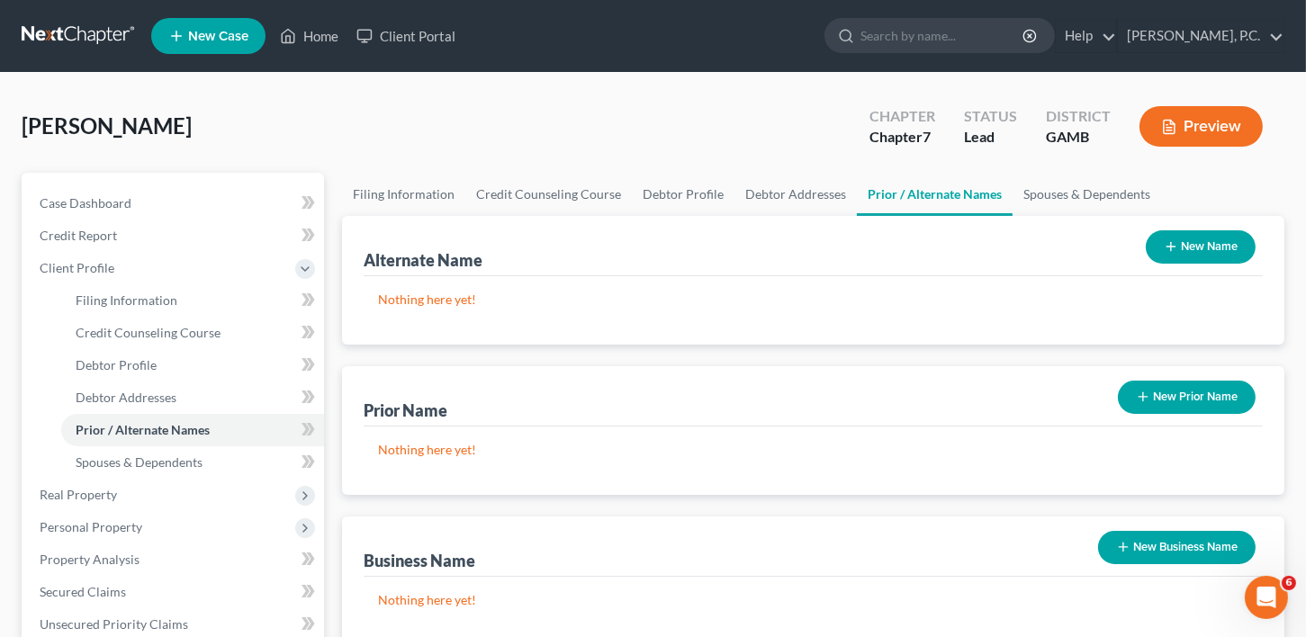
click at [1156, 393] on button "New Prior Name" at bounding box center [1187, 397] width 138 height 33
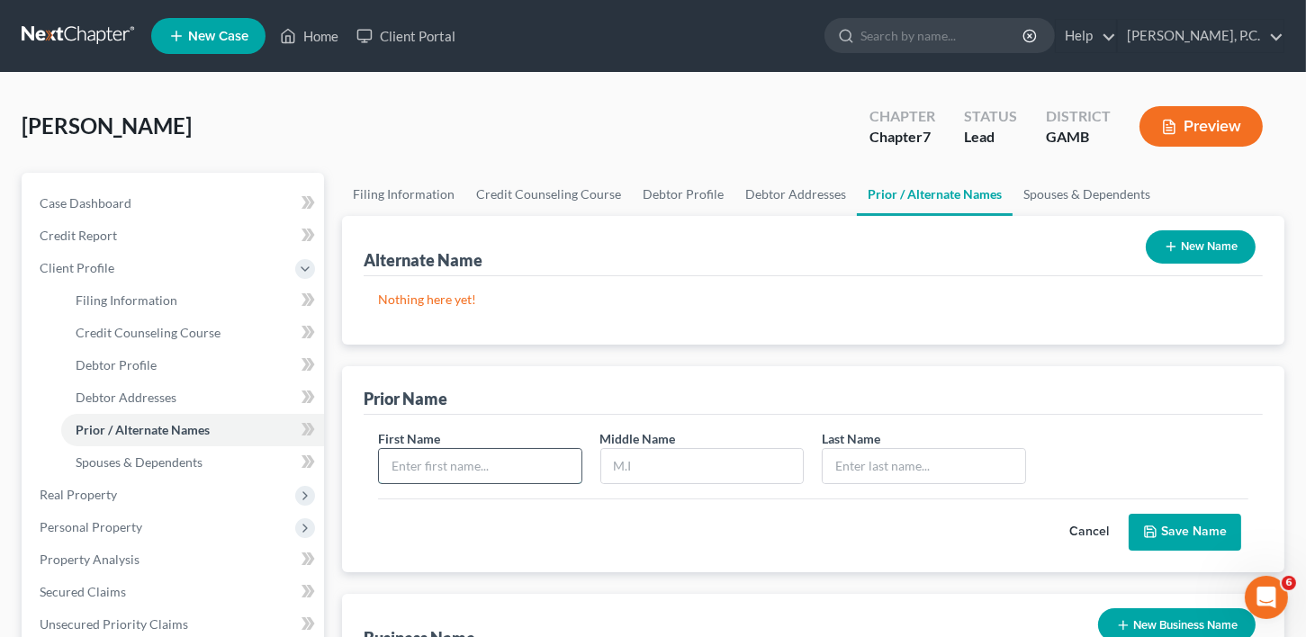
click at [402, 458] on input "text" at bounding box center [480, 466] width 203 height 34
type input "[PERSON_NAME]"
click at [618, 465] on input "M" at bounding box center [702, 466] width 203 height 34
click at [628, 465] on input "M" at bounding box center [702, 466] width 203 height 34
type input "M."
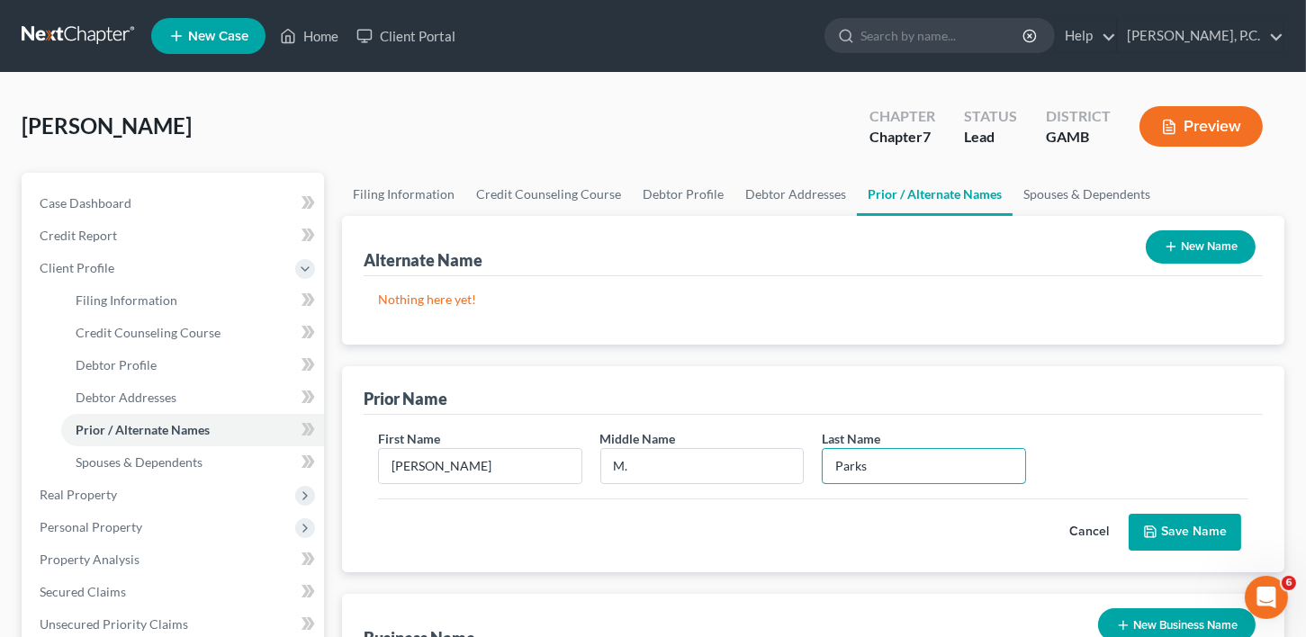
type input "Parks"
click at [1152, 509] on div "Cancel Save Name" at bounding box center [813, 525] width 871 height 53
click at [1154, 519] on button "Save Name" at bounding box center [1185, 533] width 113 height 38
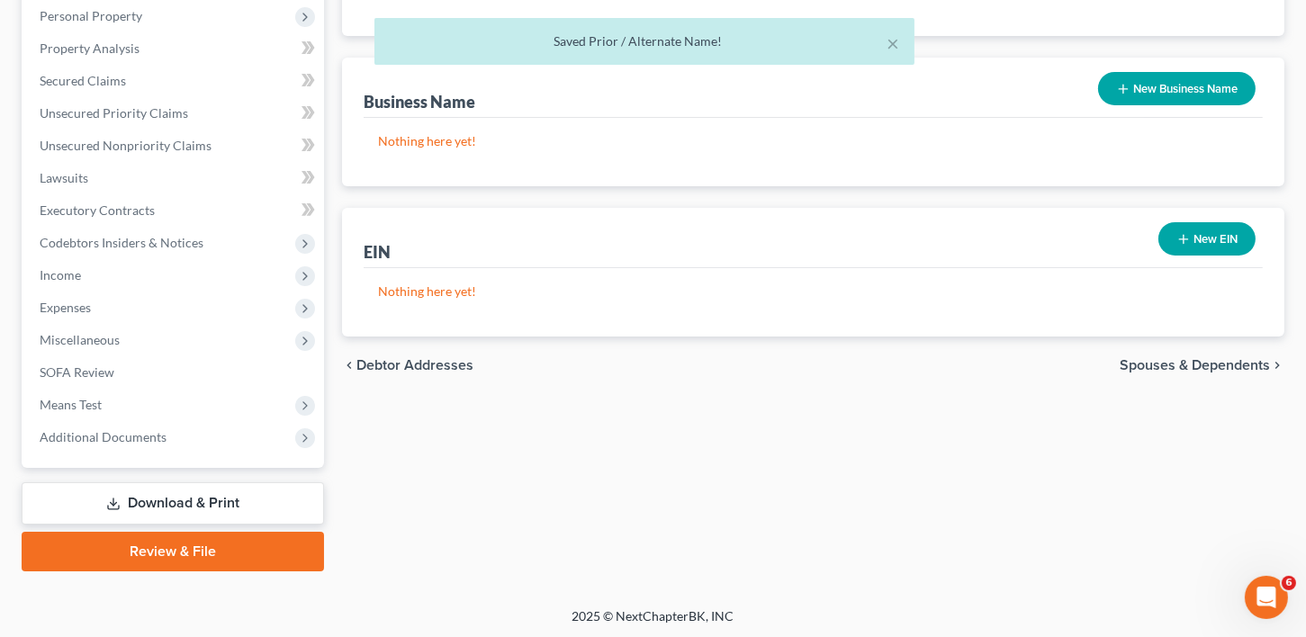
click at [1211, 366] on span "Spouses & Dependents" at bounding box center [1195, 365] width 150 height 14
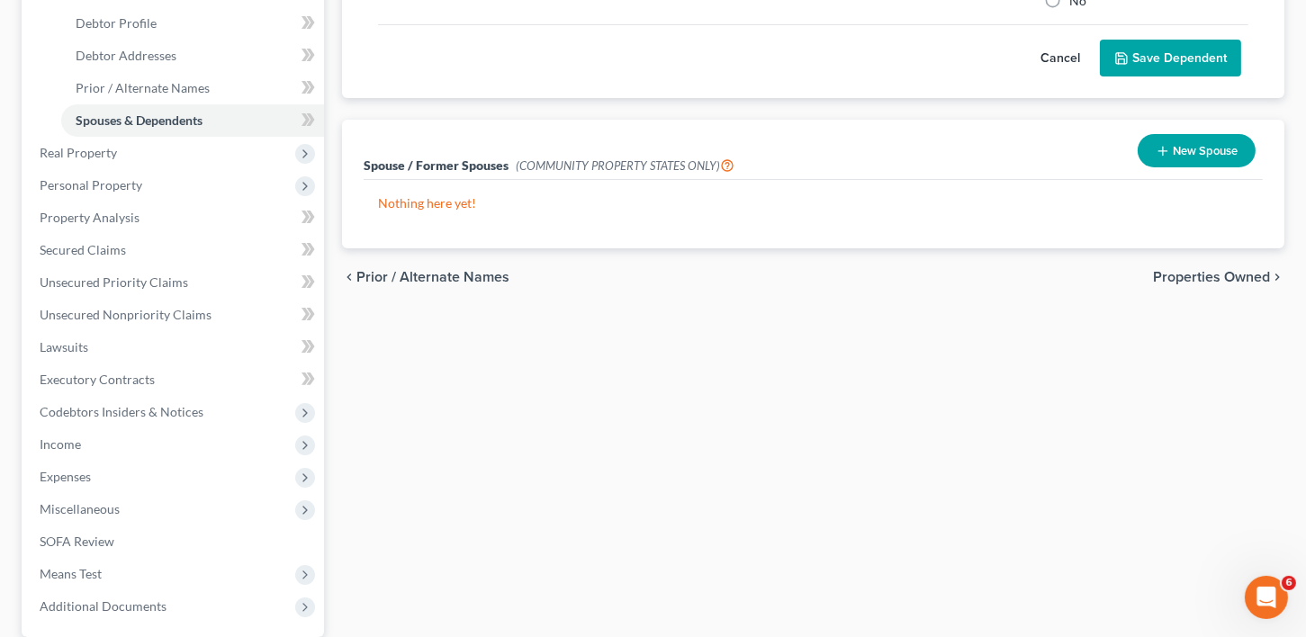
click at [1208, 279] on span "Properties Owned" at bounding box center [1211, 277] width 117 height 14
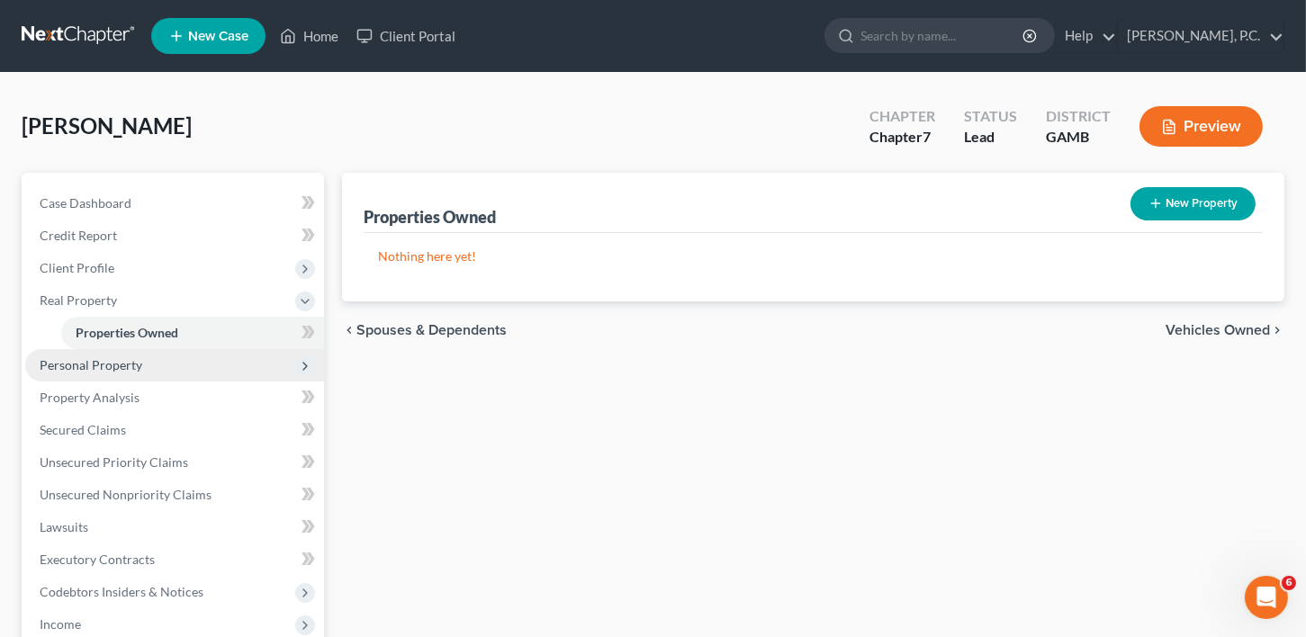
click at [83, 364] on span "Personal Property" at bounding box center [91, 364] width 103 height 15
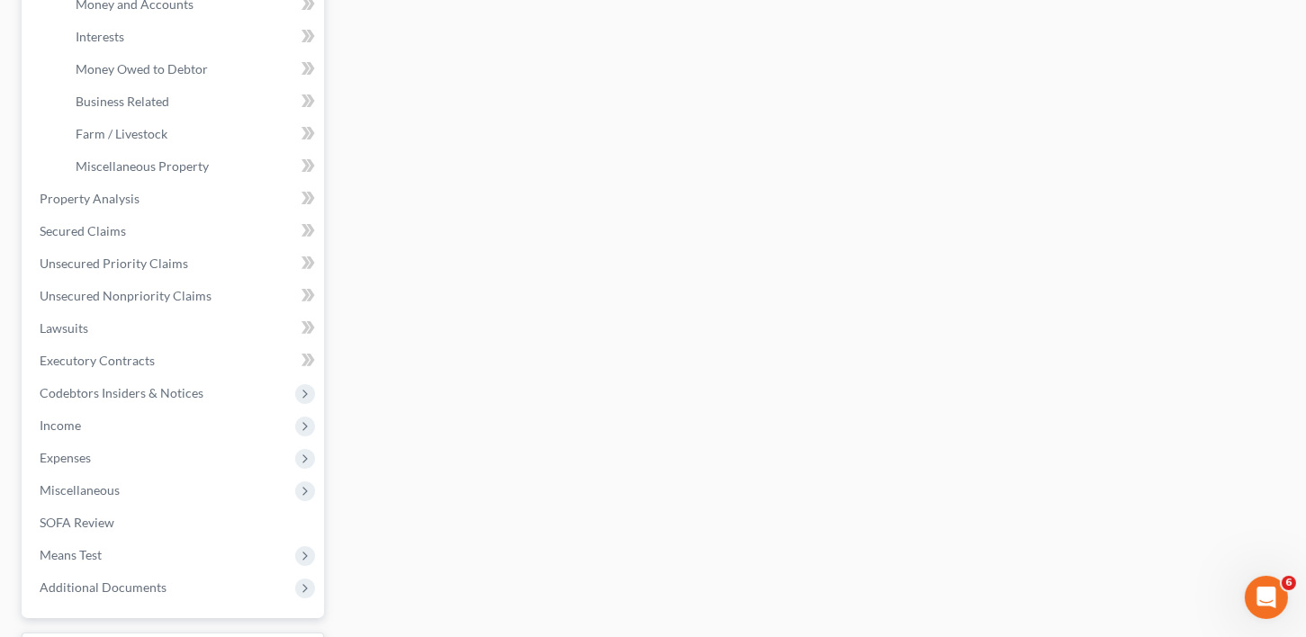
scroll to position [641, 0]
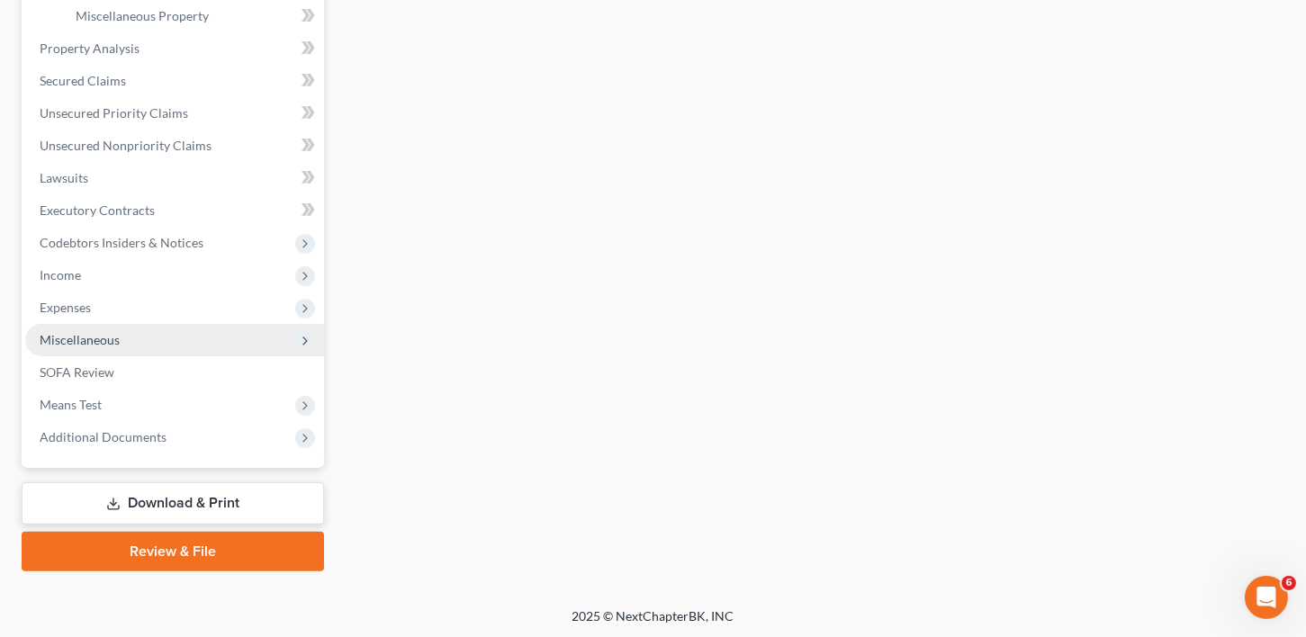
click at [75, 342] on span "Miscellaneous" at bounding box center [80, 339] width 80 height 15
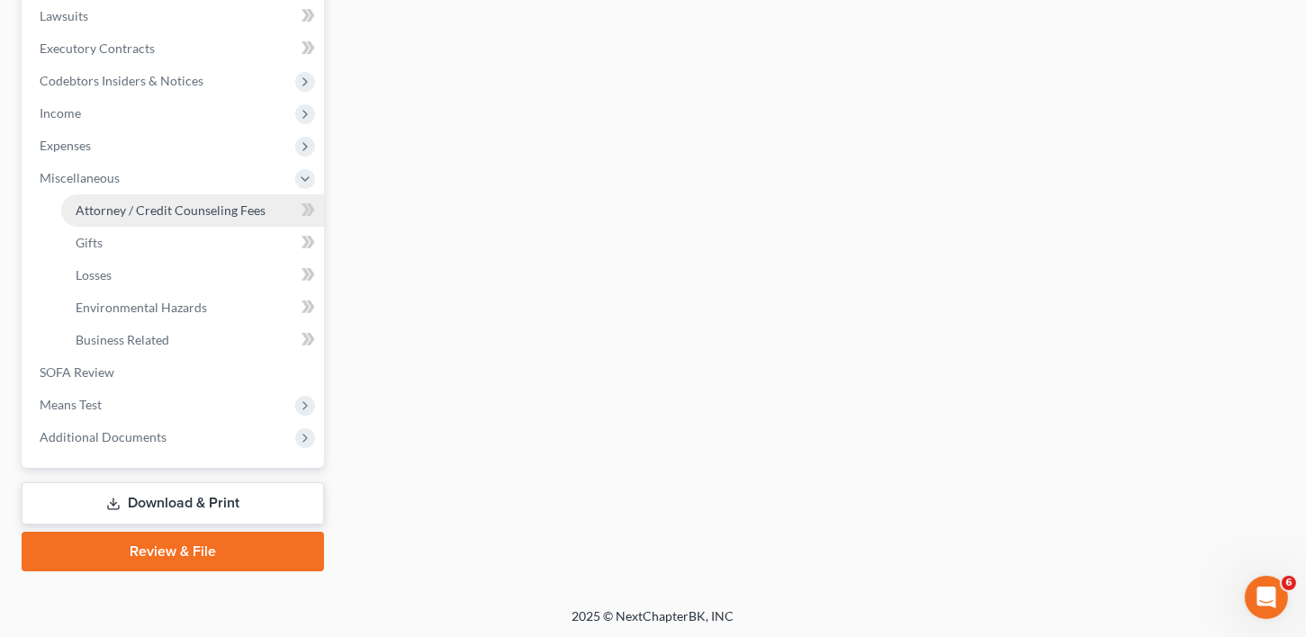
click at [106, 196] on link "Attorney / Credit Counseling Fees" at bounding box center [192, 210] width 263 height 32
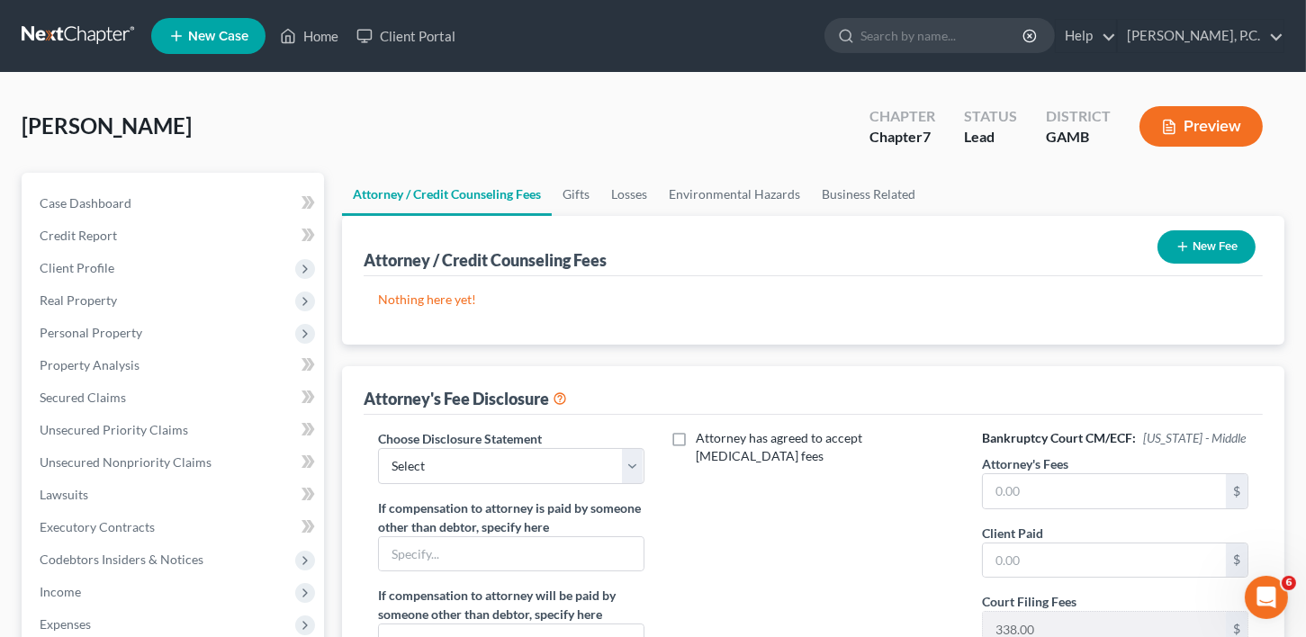
click at [1240, 238] on button "New Fee" at bounding box center [1207, 246] width 98 height 33
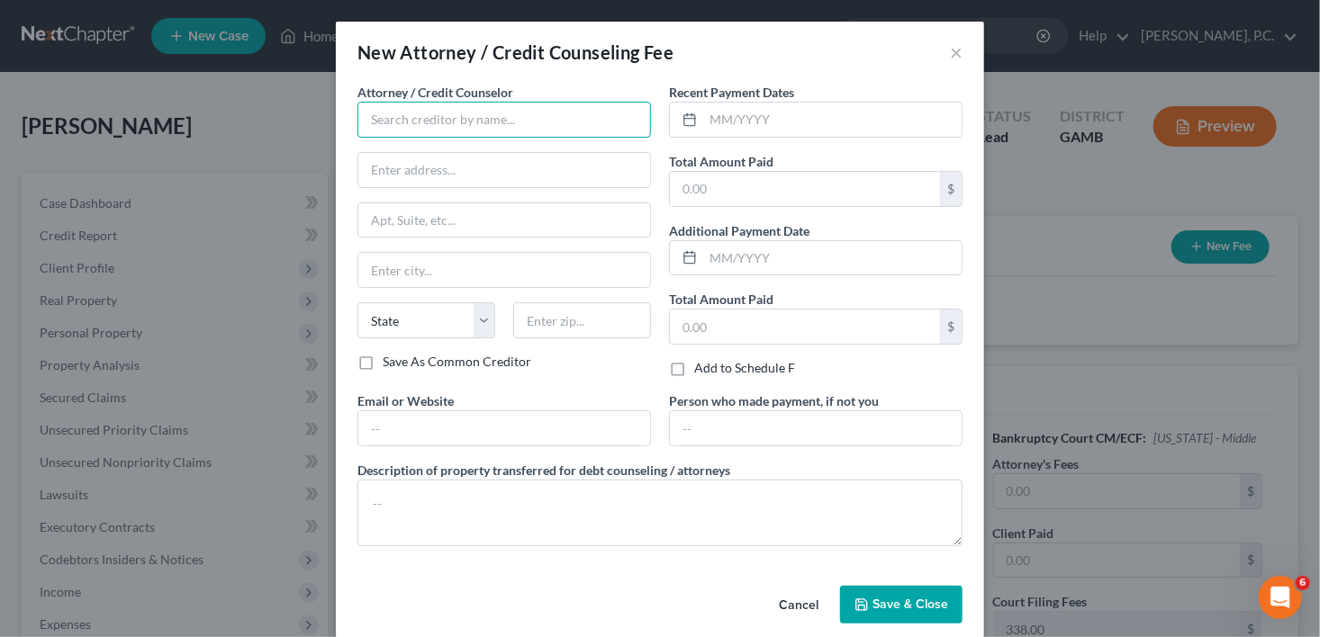
click at [396, 129] on input "text" at bounding box center [503, 120] width 293 height 36
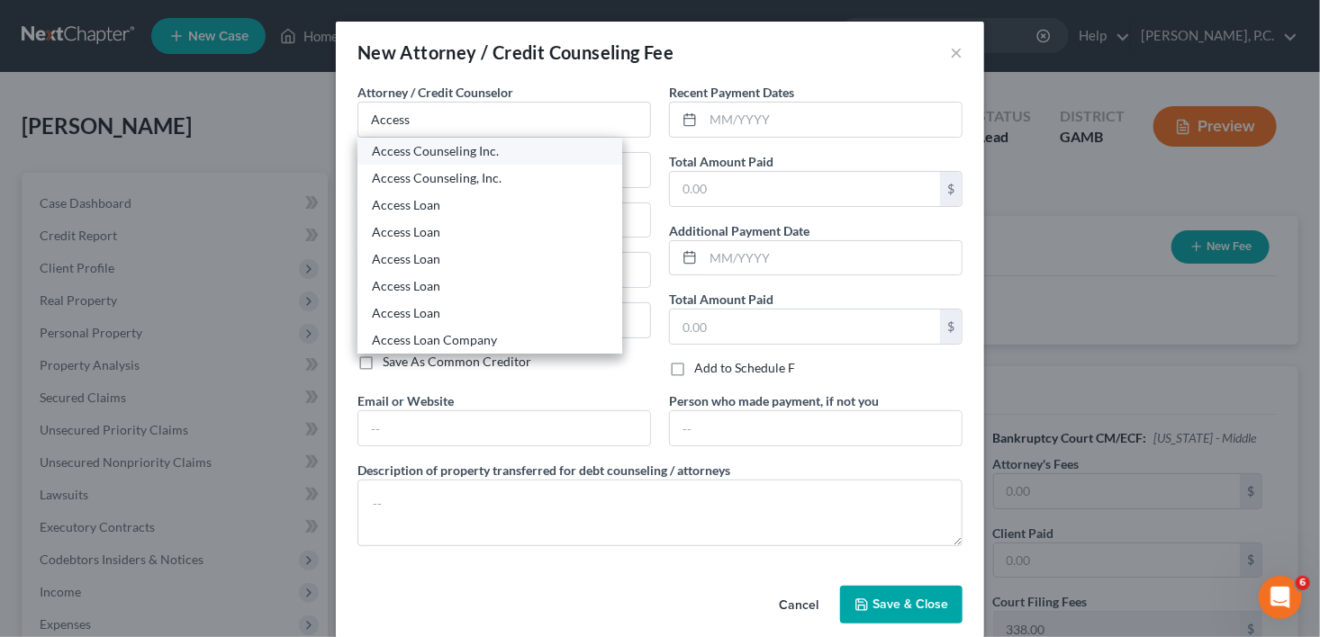
click at [403, 147] on div "Access Counseling Inc." at bounding box center [490, 151] width 236 height 18
type input "Access Counseling Inc."
type input "[STREET_ADDRESS]"
type input "Suite 26001"
type input "[GEOGRAPHIC_DATA]"
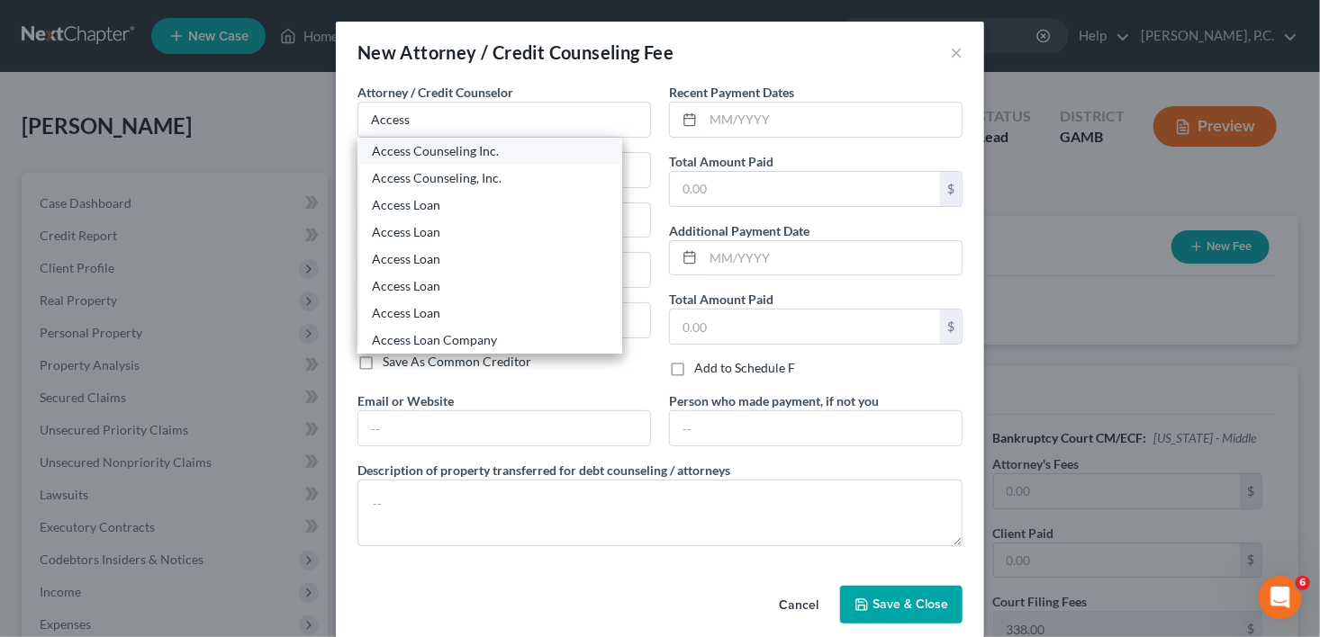
select select "4"
type input "90071"
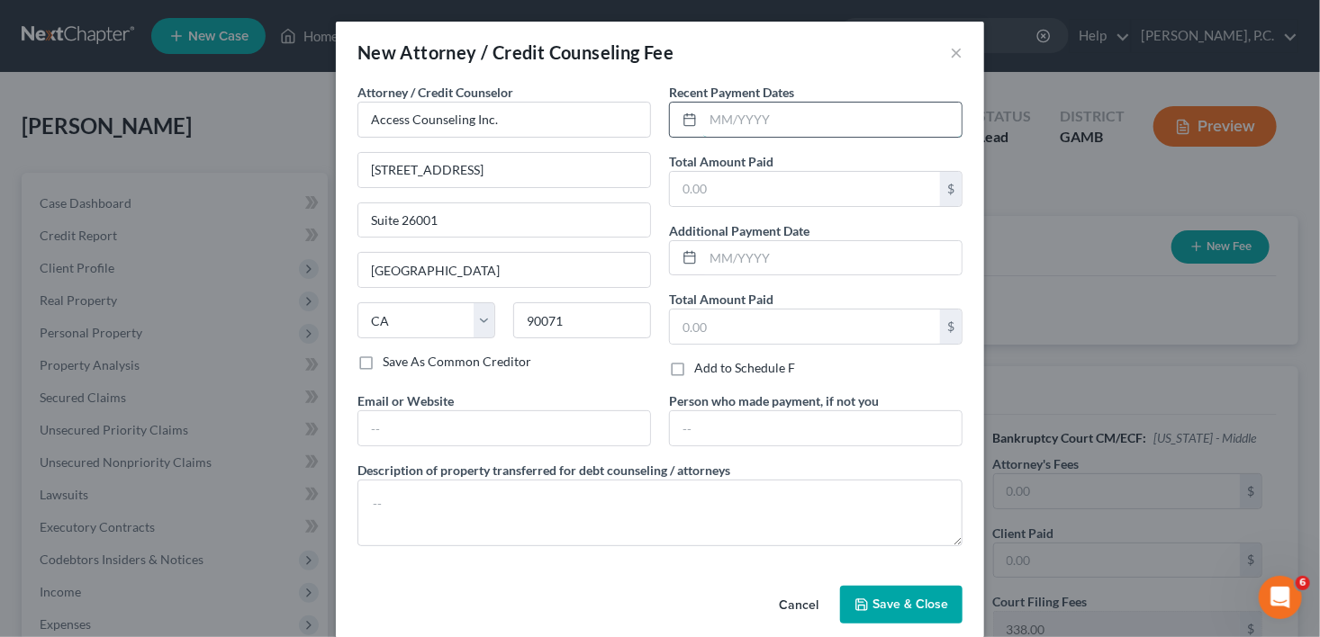
click at [739, 128] on input "text" at bounding box center [832, 120] width 258 height 34
type input "08/2025"
click at [711, 173] on input "text" at bounding box center [805, 189] width 270 height 34
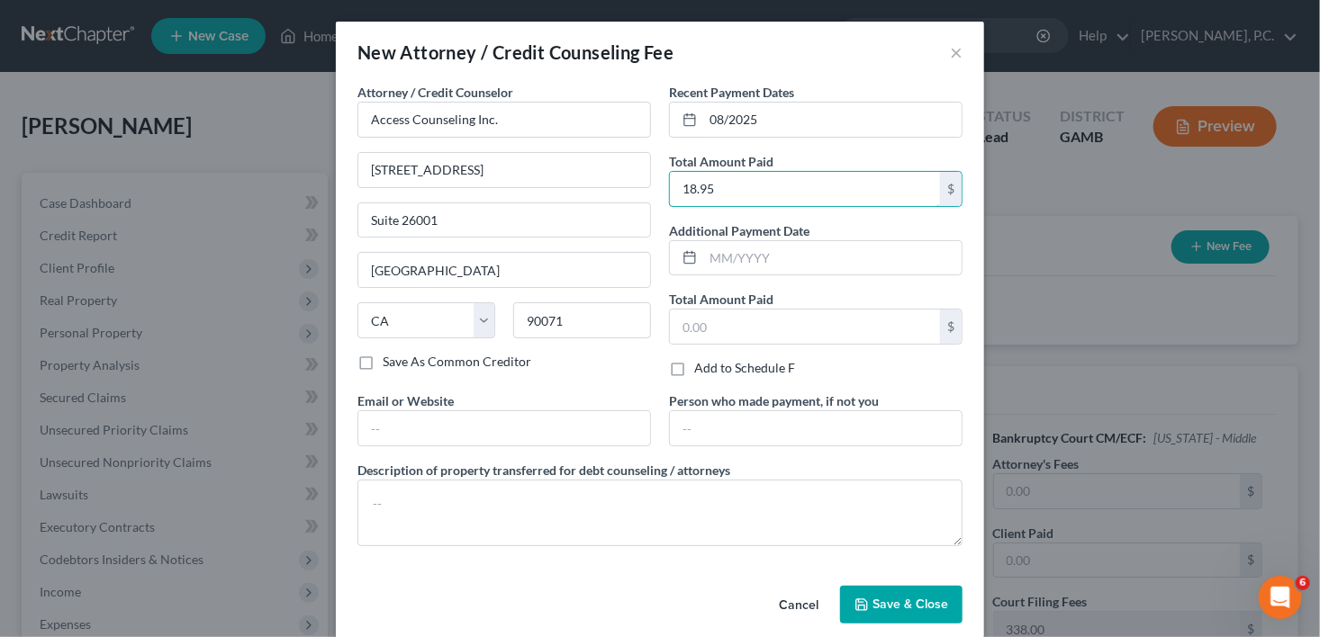
type input "18.95"
click at [885, 589] on button "Save & Close" at bounding box center [901, 605] width 122 height 38
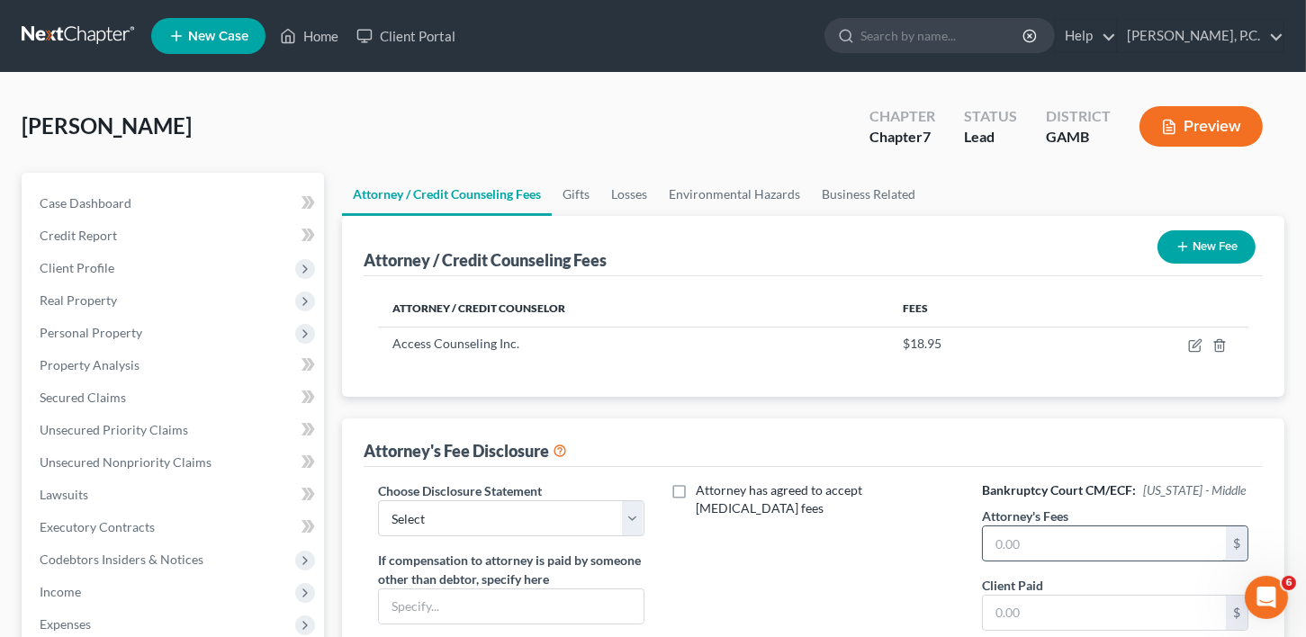
click at [1027, 544] on input "text" at bounding box center [1104, 544] width 243 height 34
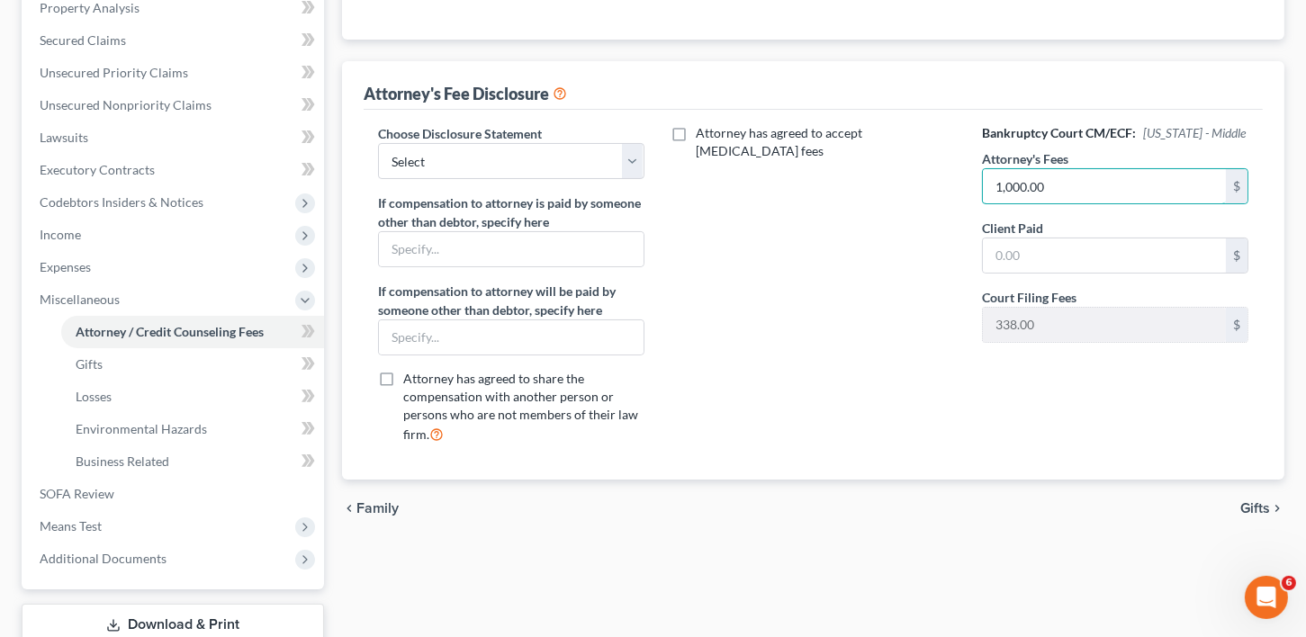
scroll to position [411, 0]
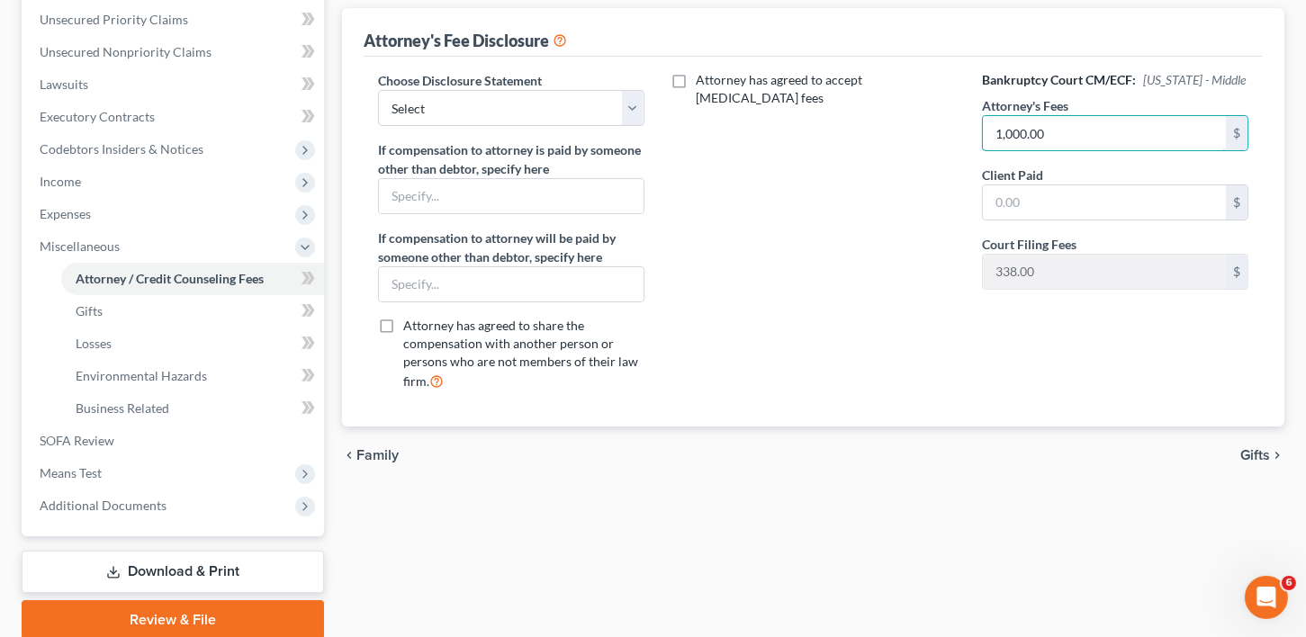
type input "1,000.00"
click at [1264, 448] on span "Gifts" at bounding box center [1256, 455] width 30 height 14
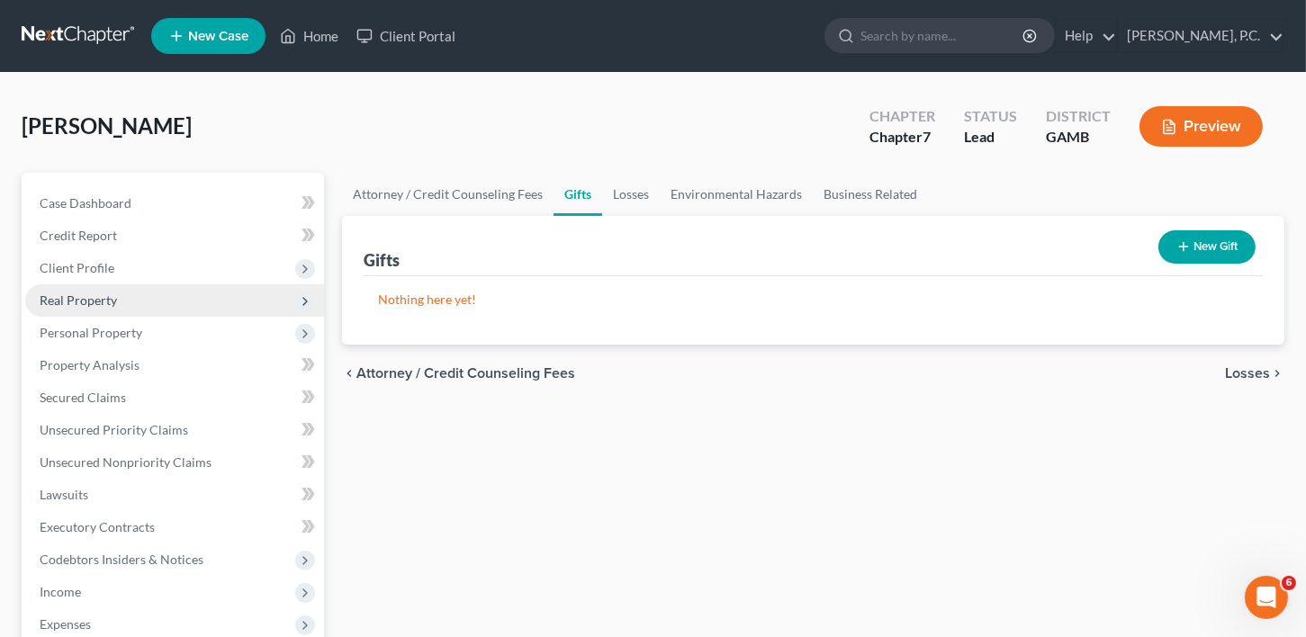
click at [84, 302] on span "Real Property" at bounding box center [78, 300] width 77 height 15
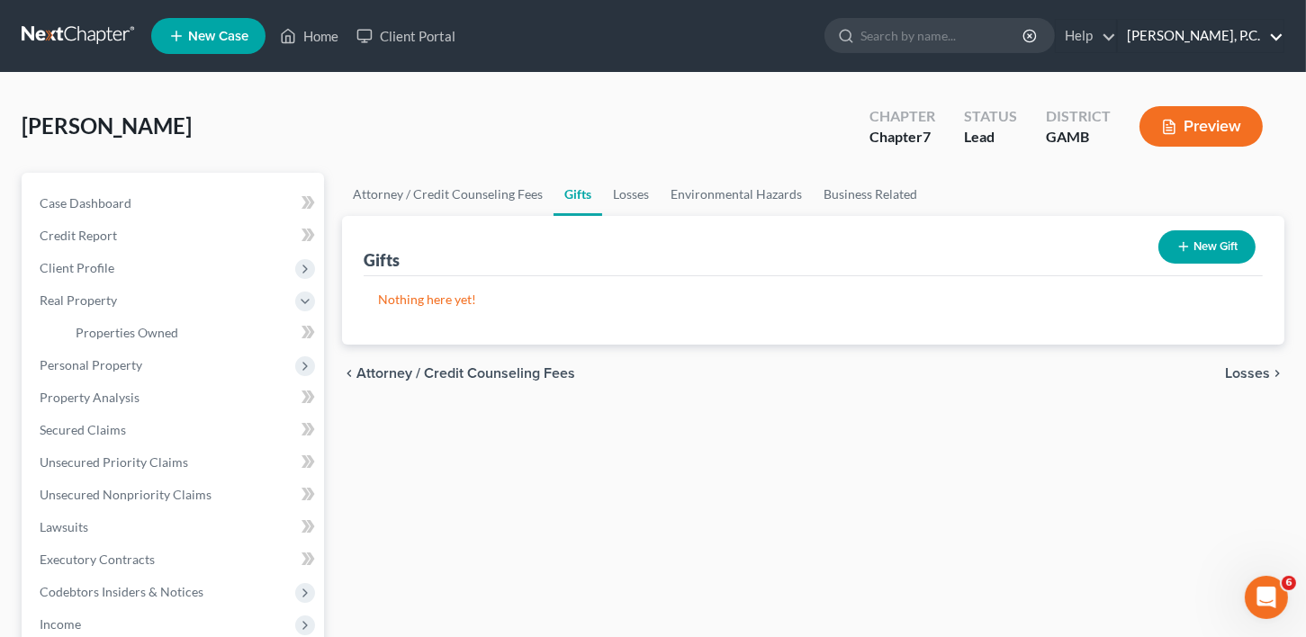
click at [1255, 38] on link "[PERSON_NAME], P.C." at bounding box center [1201, 36] width 166 height 32
